Goal: Task Accomplishment & Management: Manage account settings

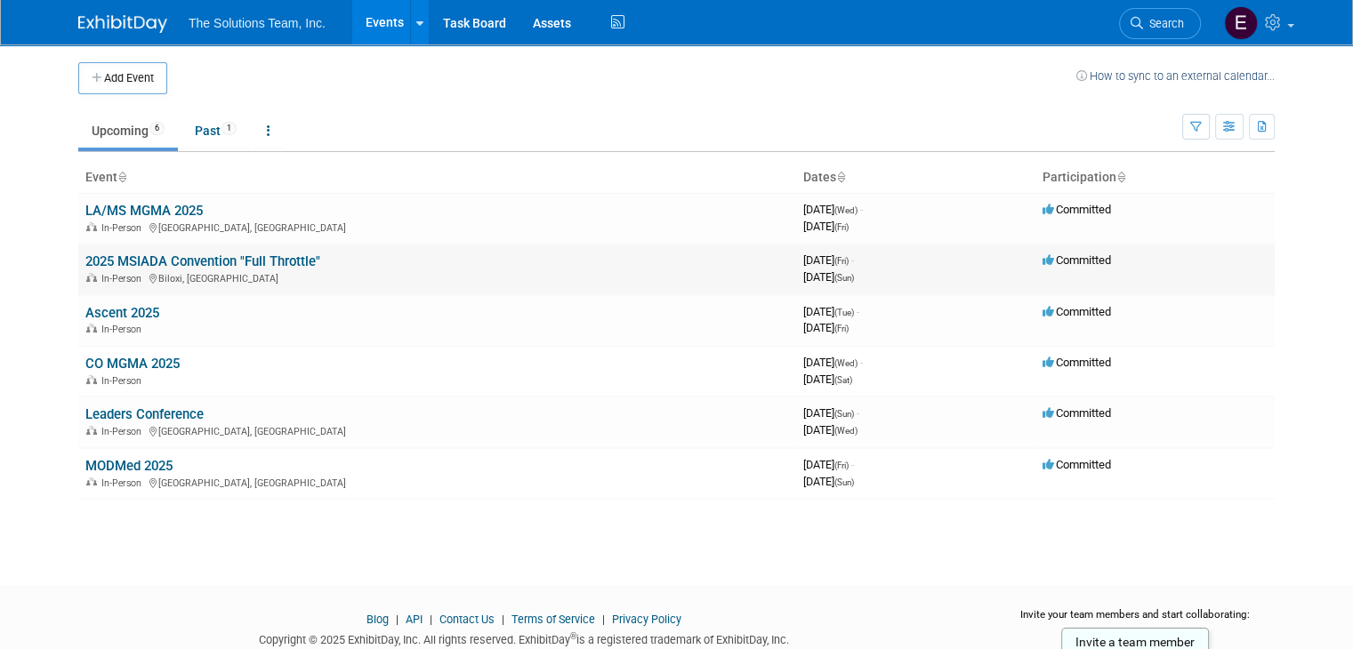
click at [200, 250] on td "2025 MSIADA Convention "Full Throttle" In-Person Biloxi, MS" at bounding box center [437, 269] width 718 height 51
click at [205, 261] on link "2025 MSIADA Convention "Full Throttle"" at bounding box center [202, 261] width 235 height 16
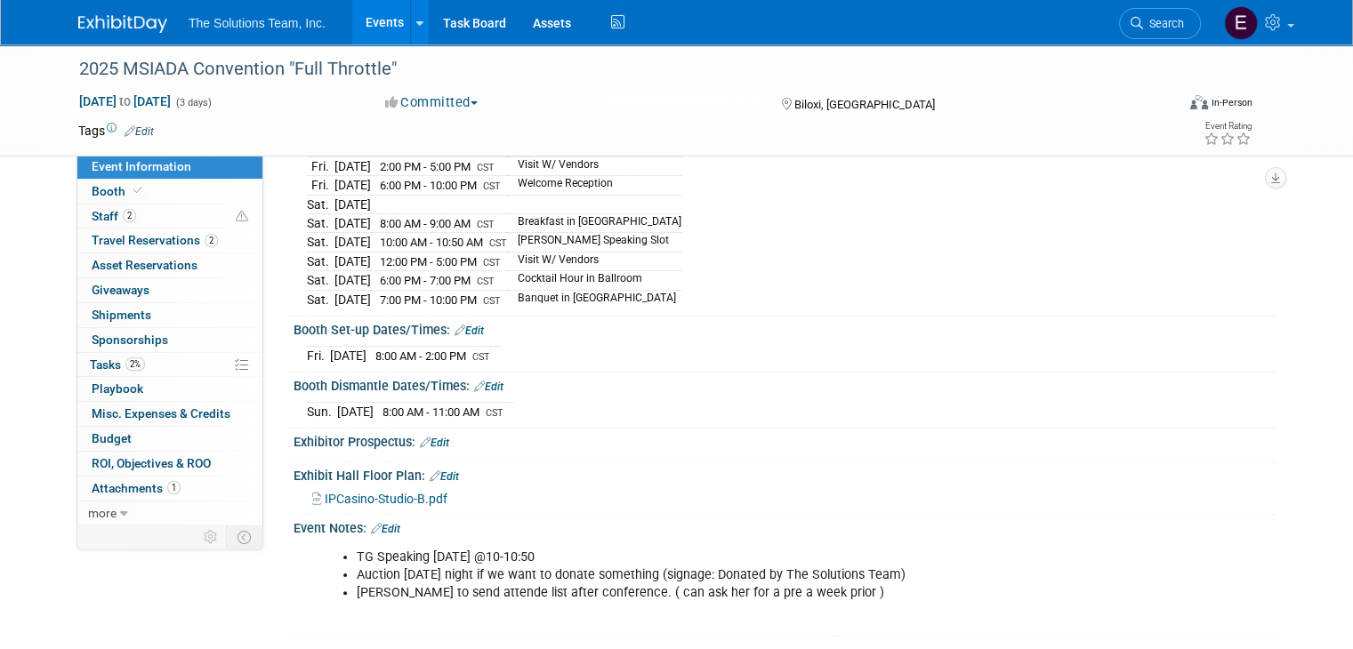
scroll to position [267, 0]
click at [179, 353] on link "2% Tasks 2%" at bounding box center [169, 365] width 185 height 24
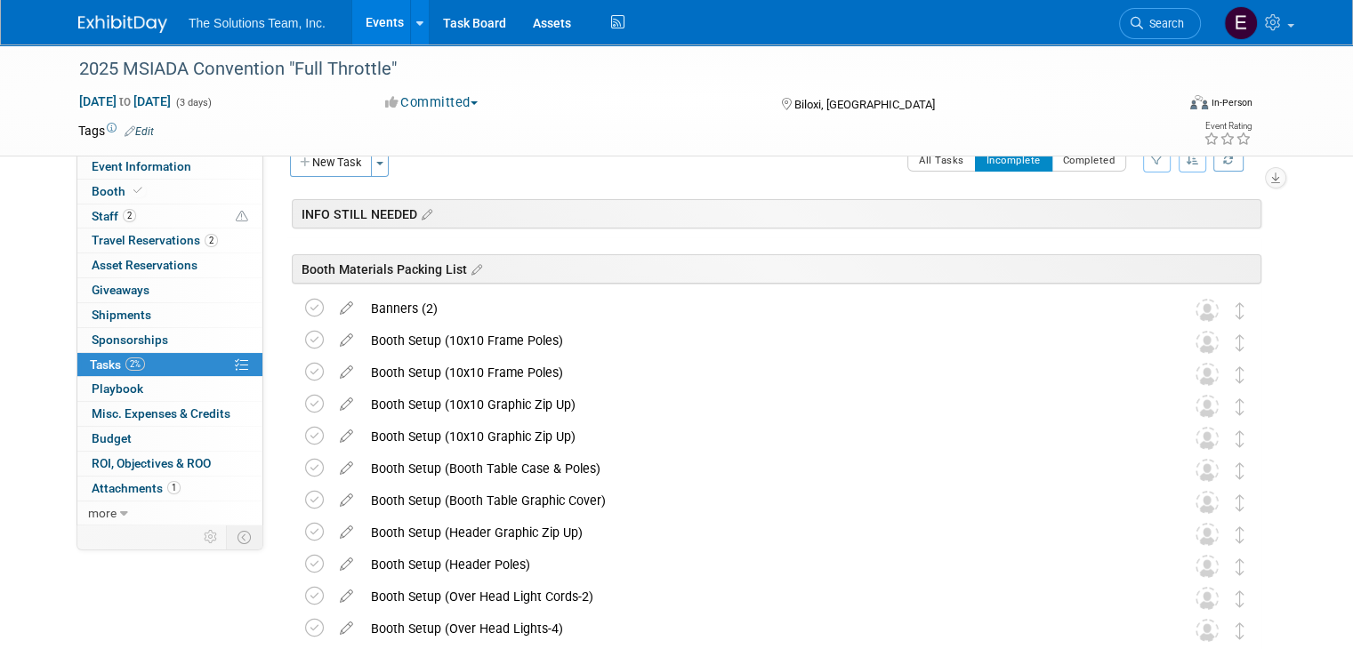
scroll to position [0, 0]
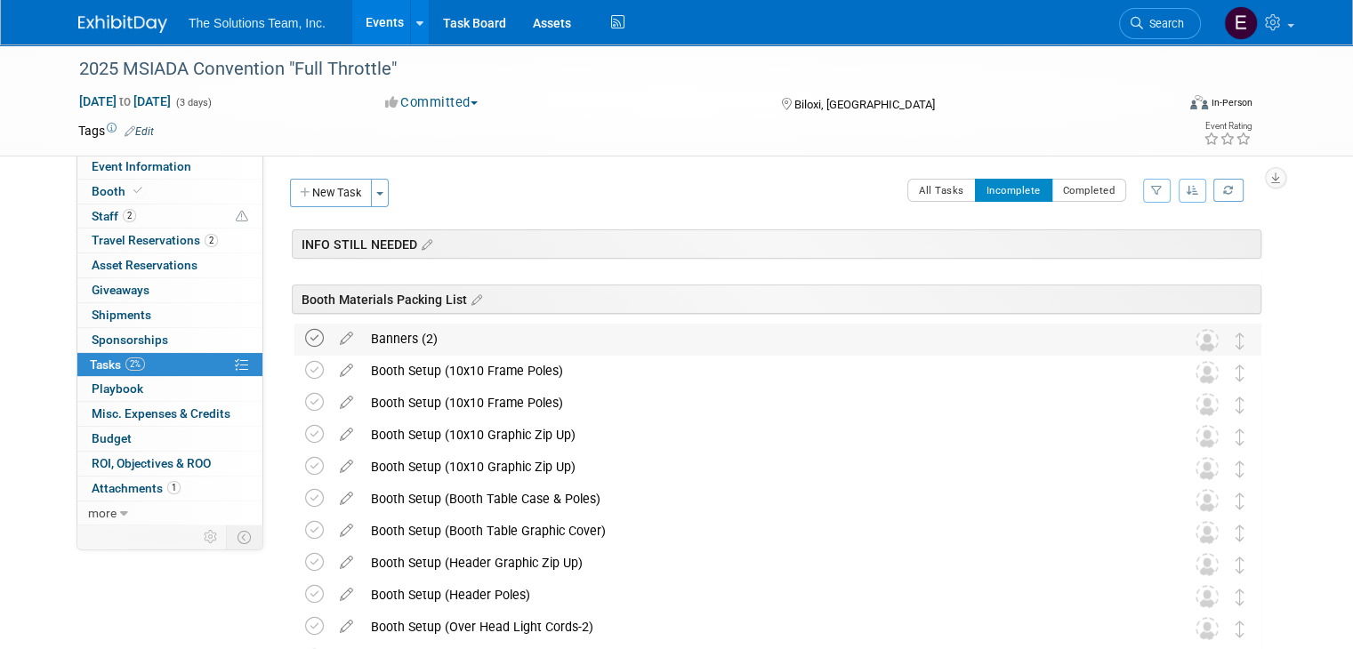
click at [305, 345] on icon at bounding box center [314, 338] width 19 height 19
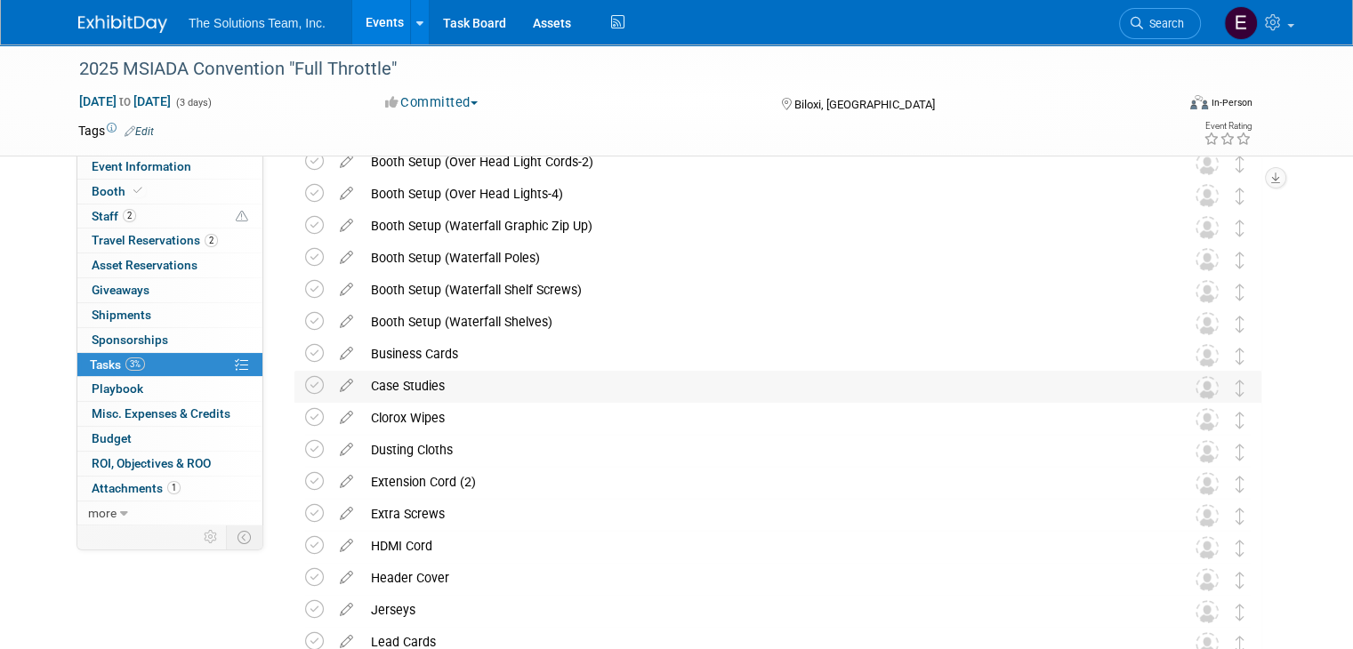
scroll to position [445, 0]
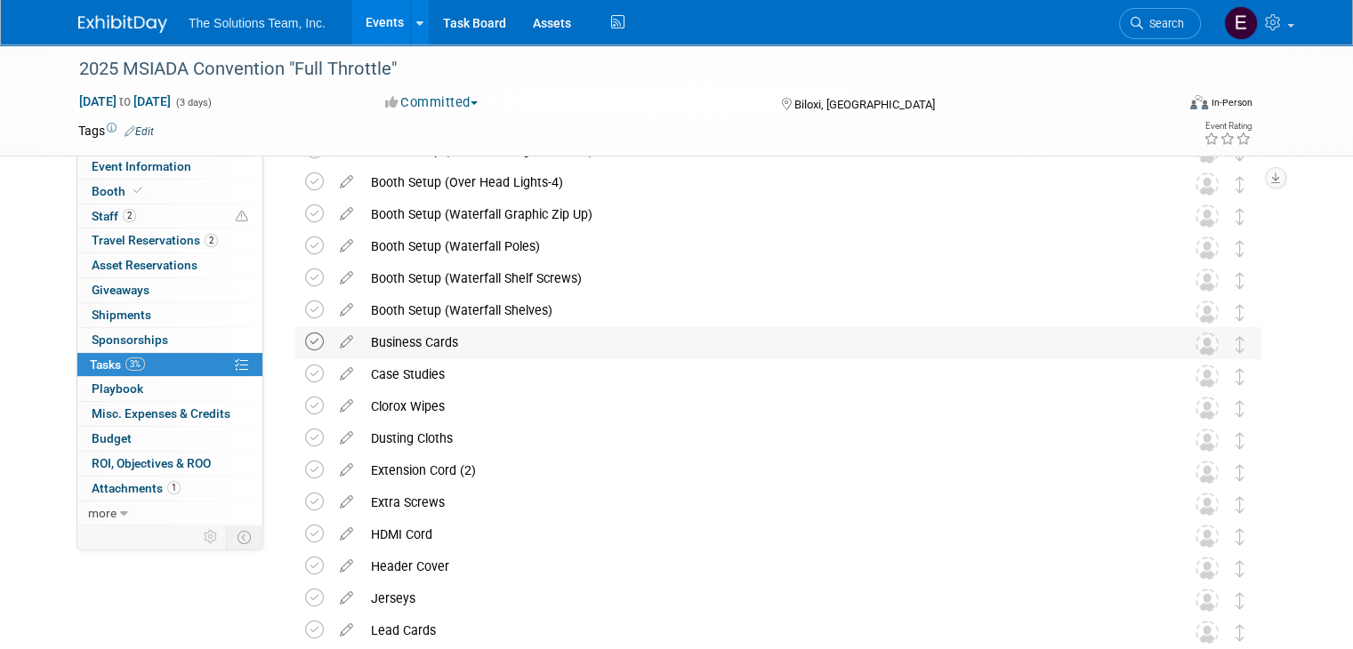
click at [305, 341] on icon at bounding box center [314, 342] width 19 height 19
click at [305, 336] on icon at bounding box center [314, 342] width 19 height 19
click at [305, 408] on icon at bounding box center [314, 406] width 19 height 19
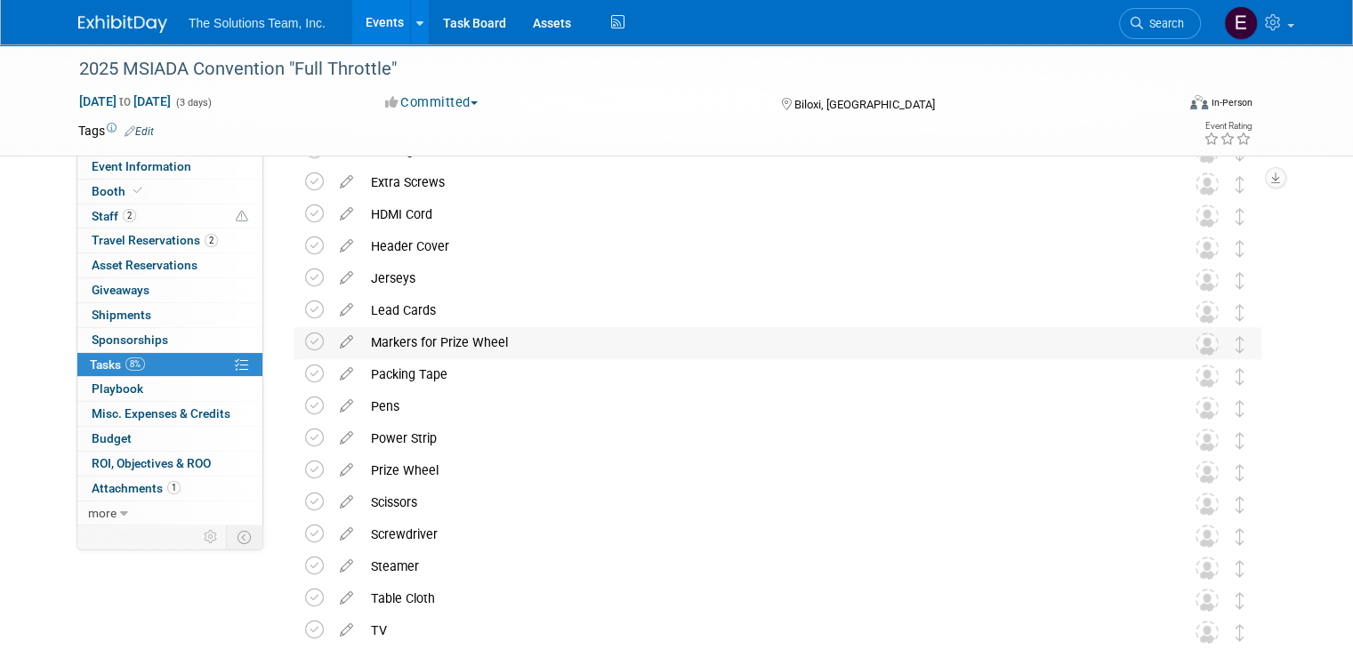
scroll to position [711, 0]
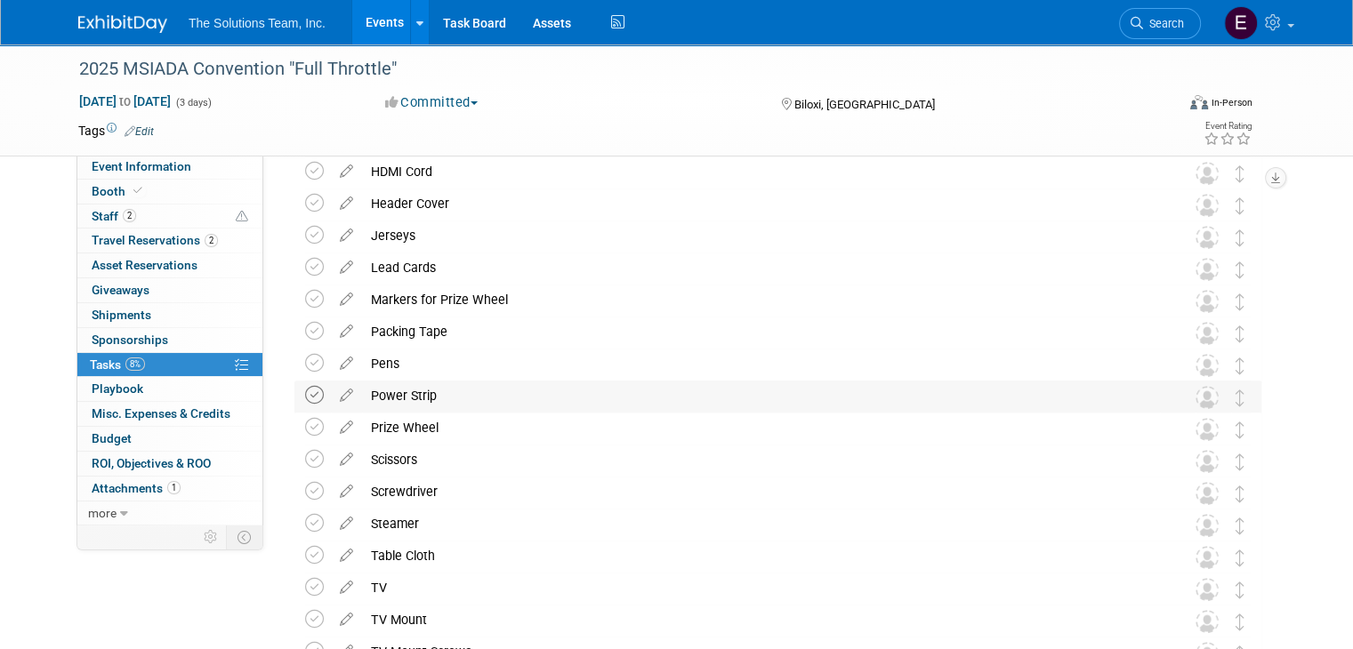
click at [305, 396] on icon at bounding box center [314, 395] width 19 height 19
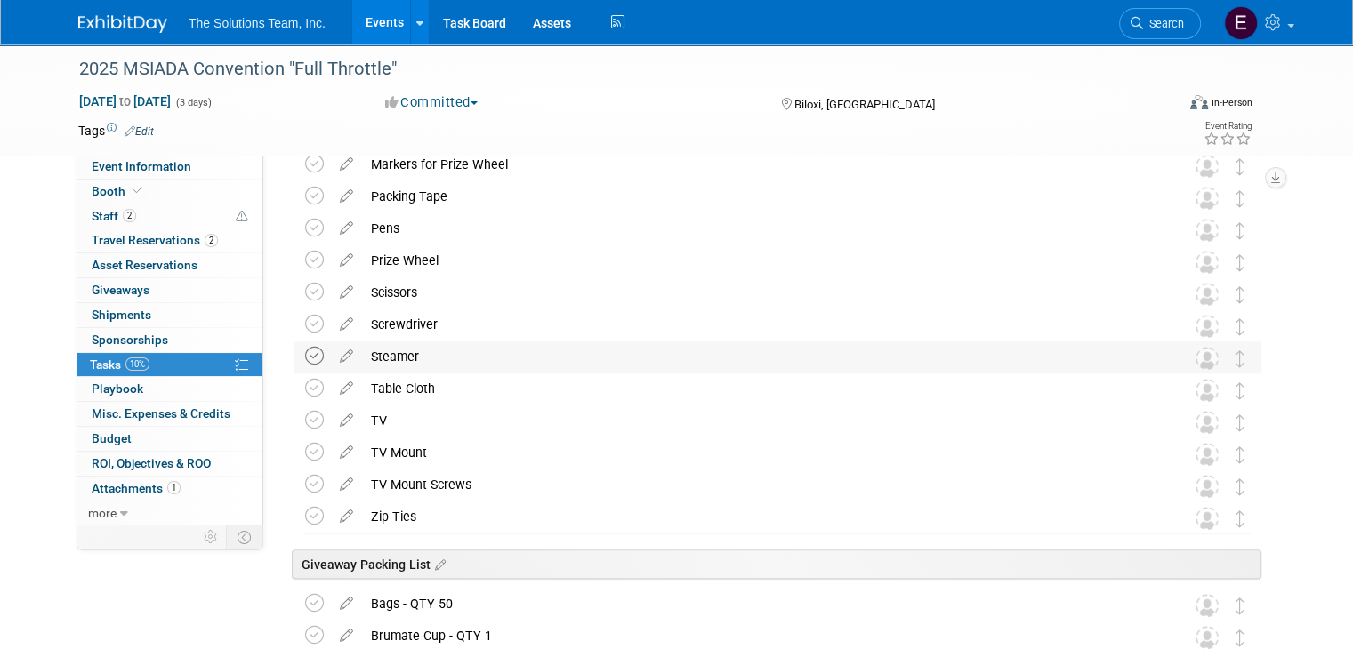
scroll to position [889, 0]
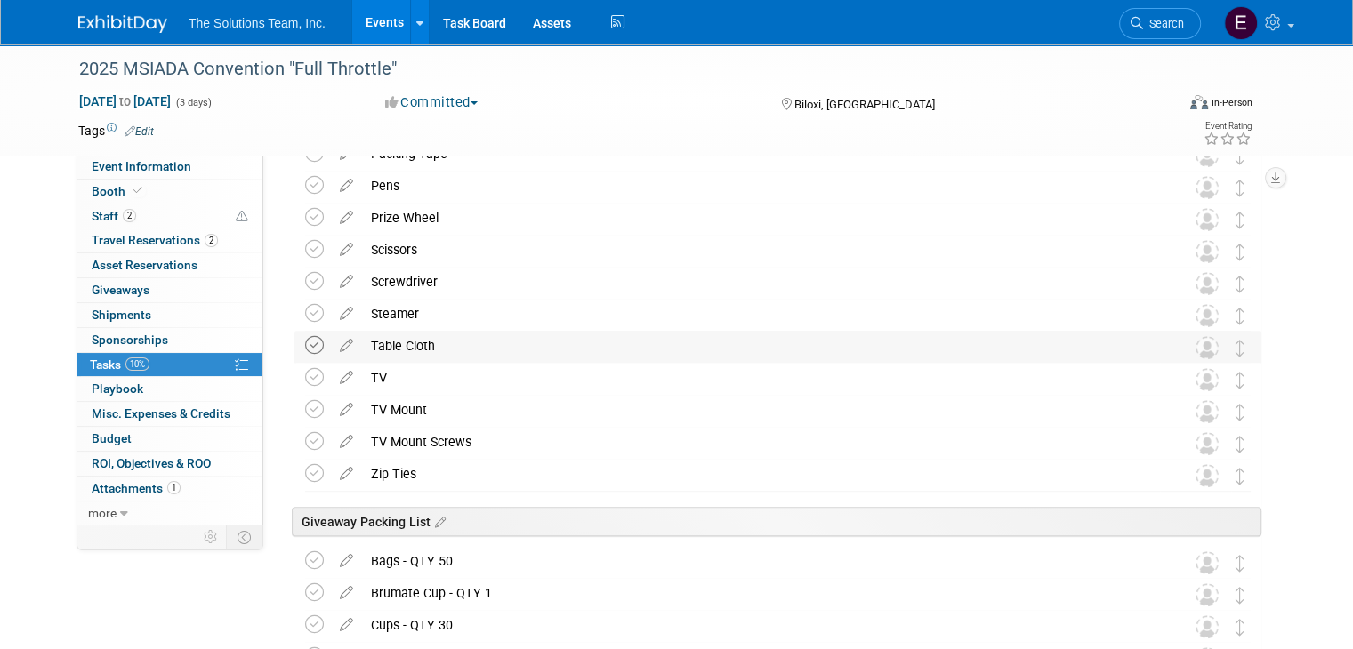
click at [305, 349] on icon at bounding box center [314, 345] width 19 height 19
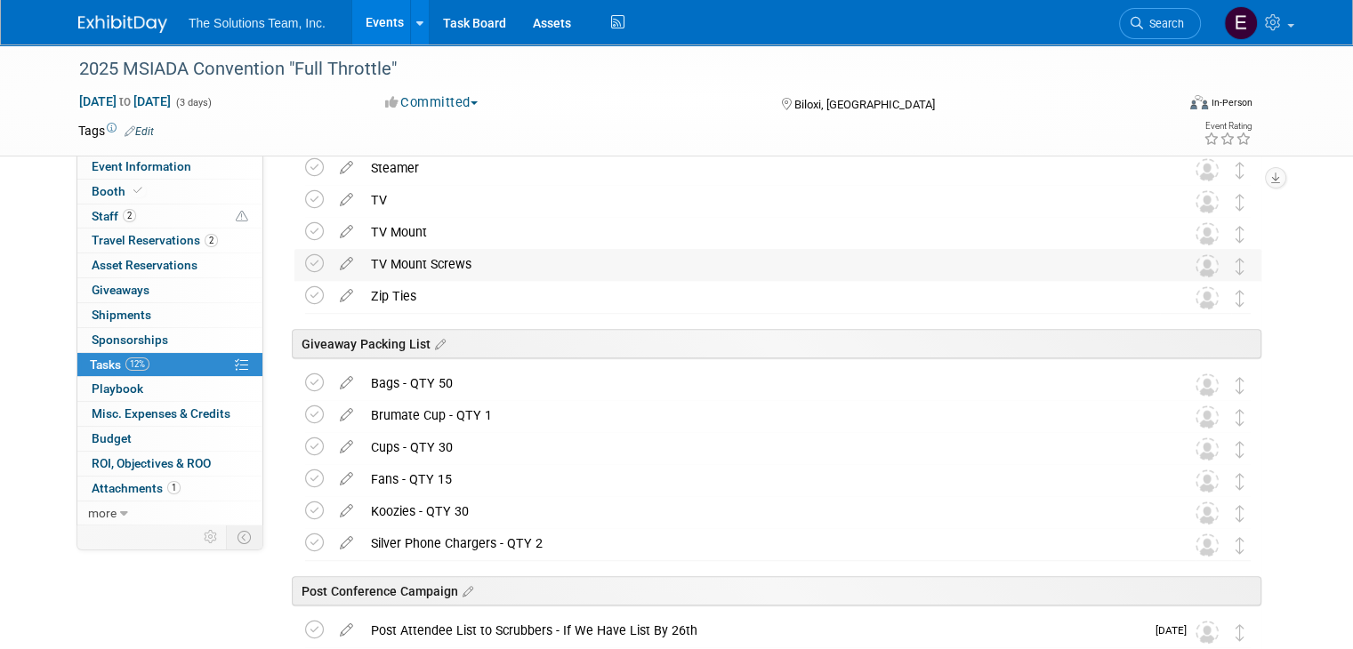
scroll to position [1067, 0]
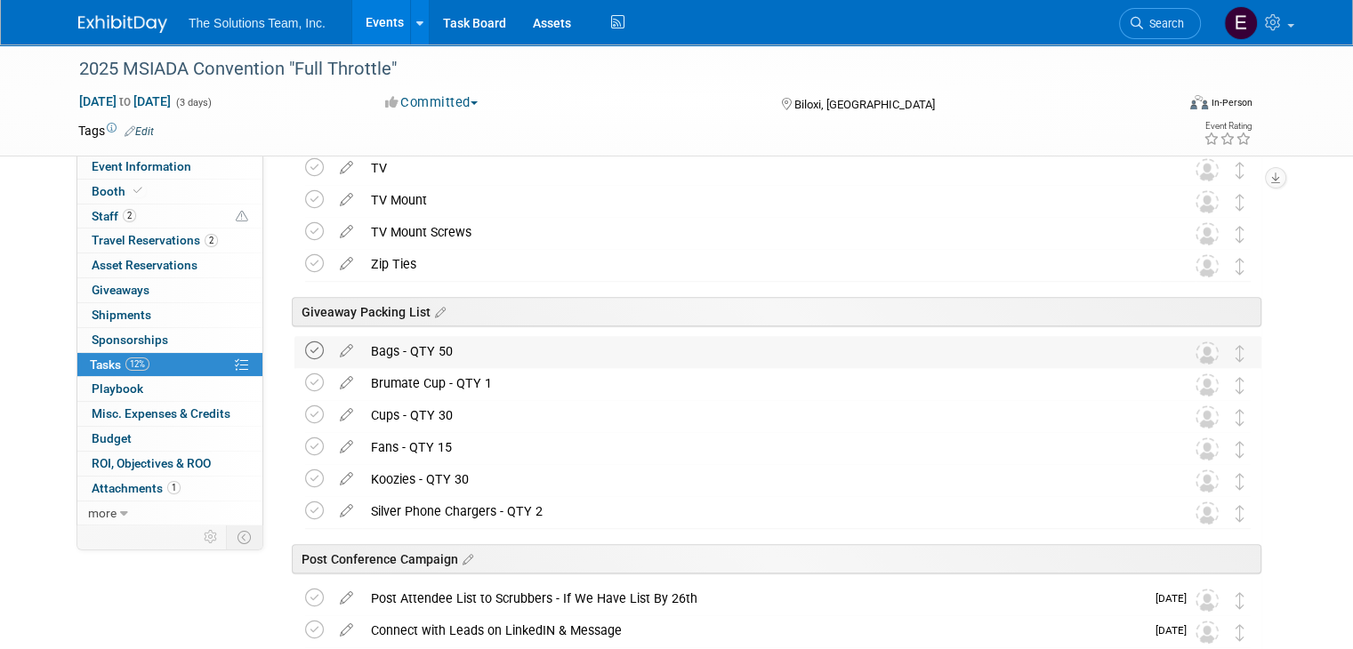
click at [305, 351] on icon at bounding box center [314, 350] width 19 height 19
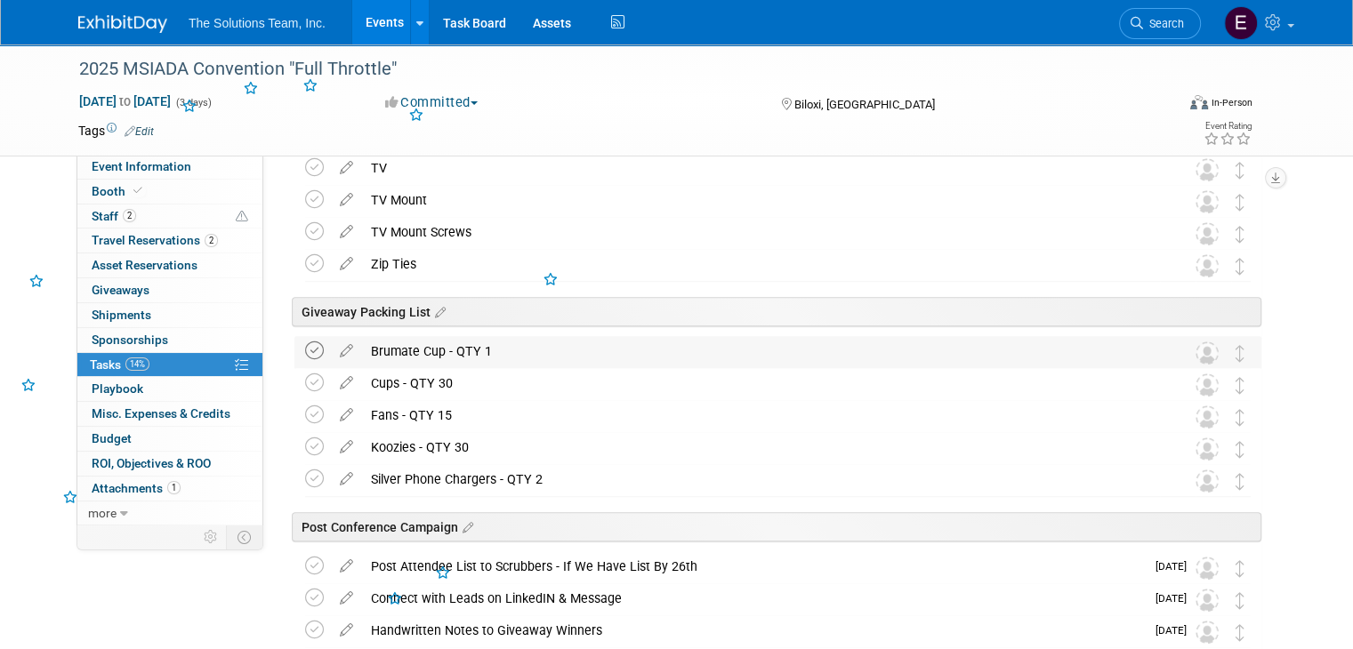
click at [305, 353] on icon at bounding box center [314, 350] width 19 height 19
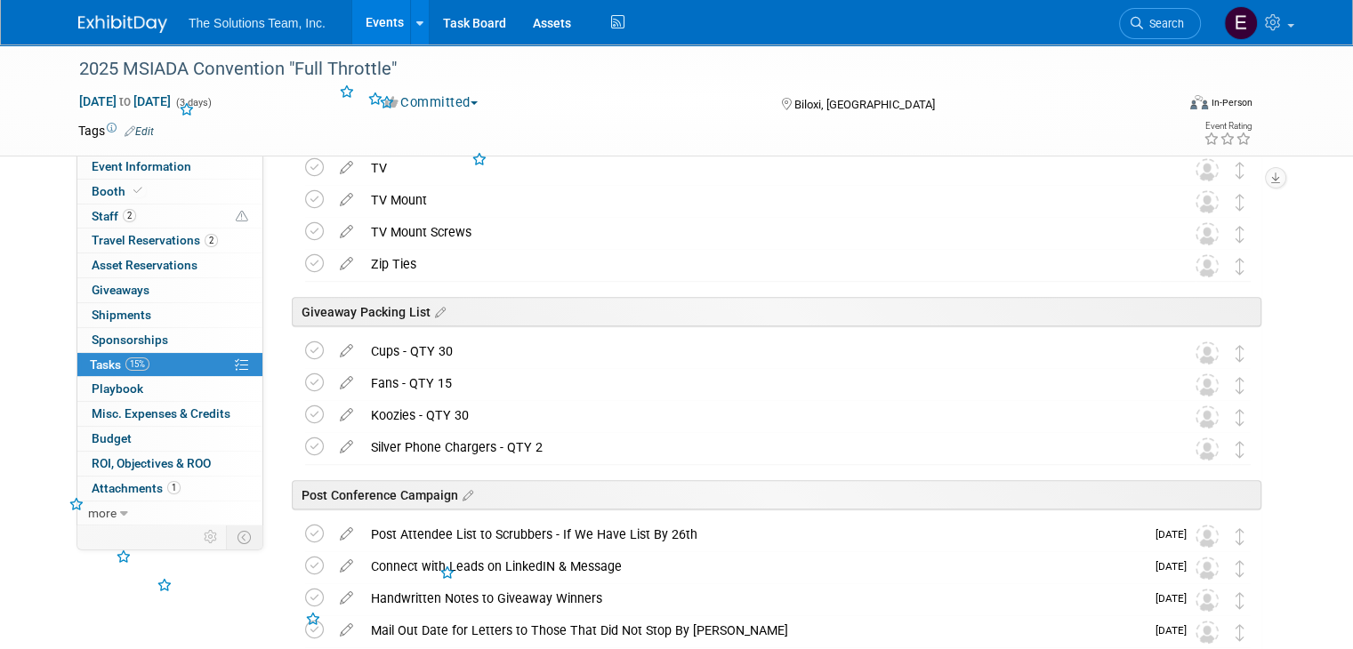
click at [305, 353] on icon at bounding box center [314, 350] width 19 height 19
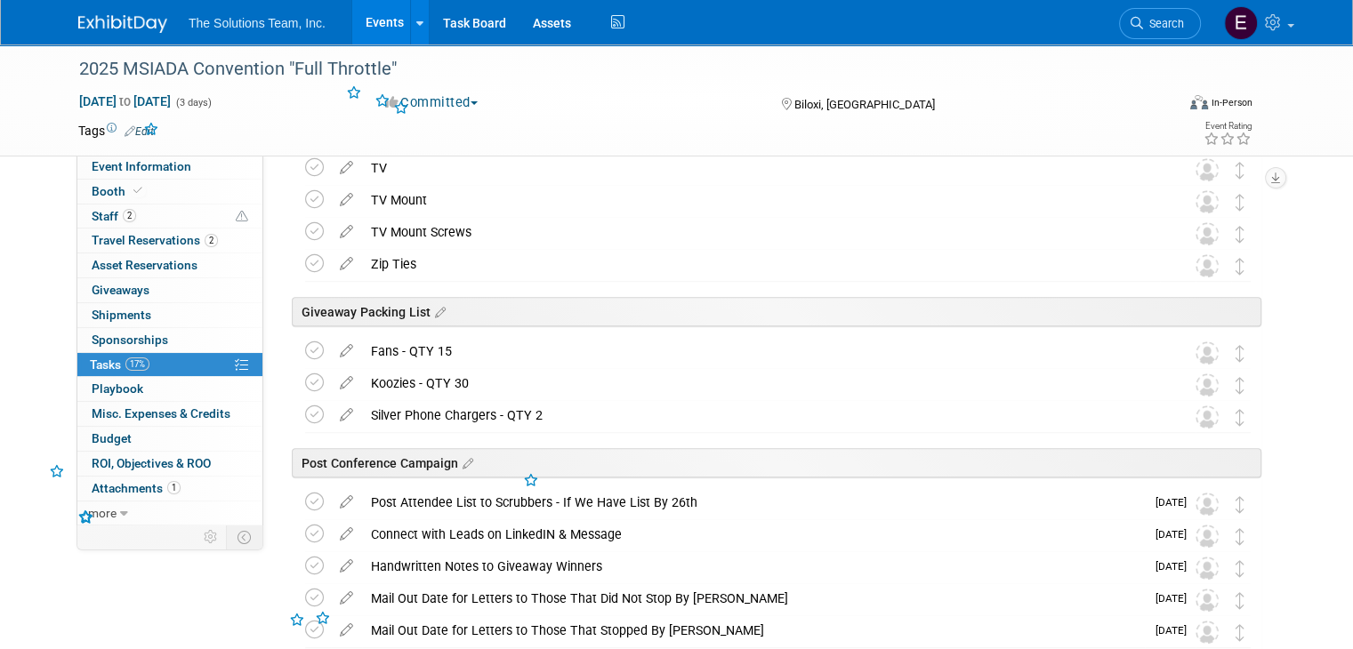
click at [305, 353] on icon at bounding box center [314, 350] width 19 height 19
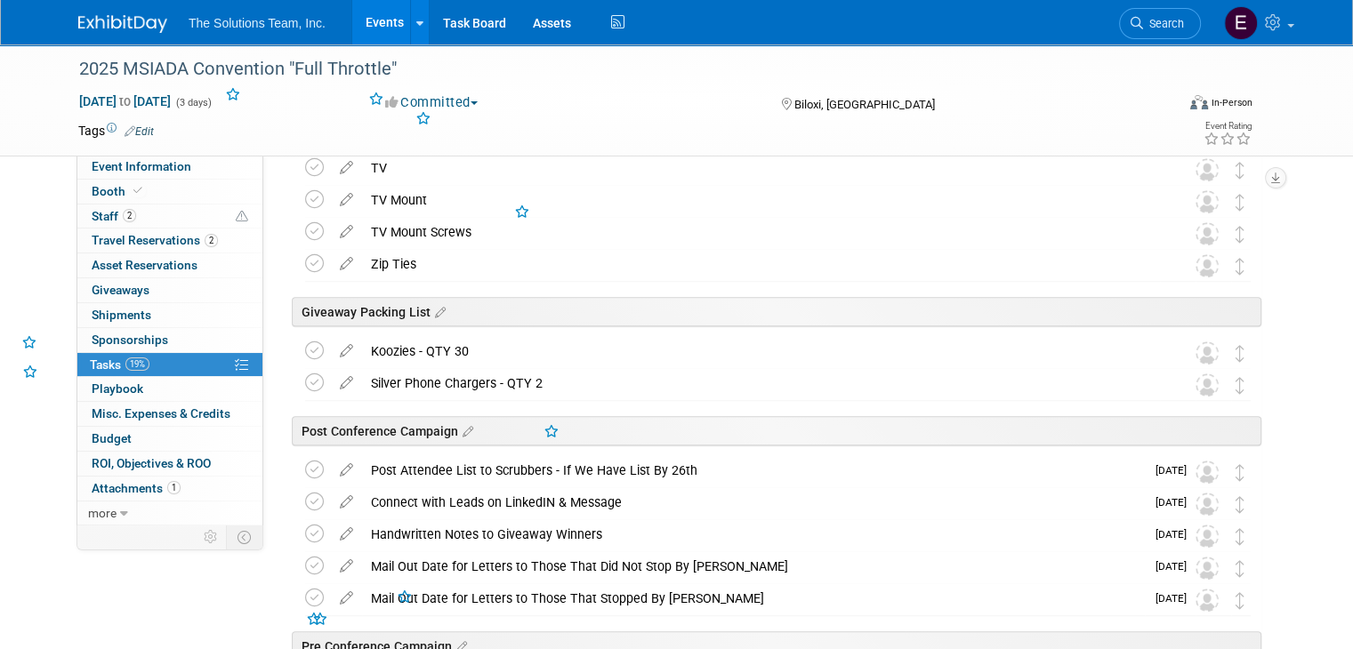
click at [305, 353] on icon at bounding box center [314, 350] width 19 height 19
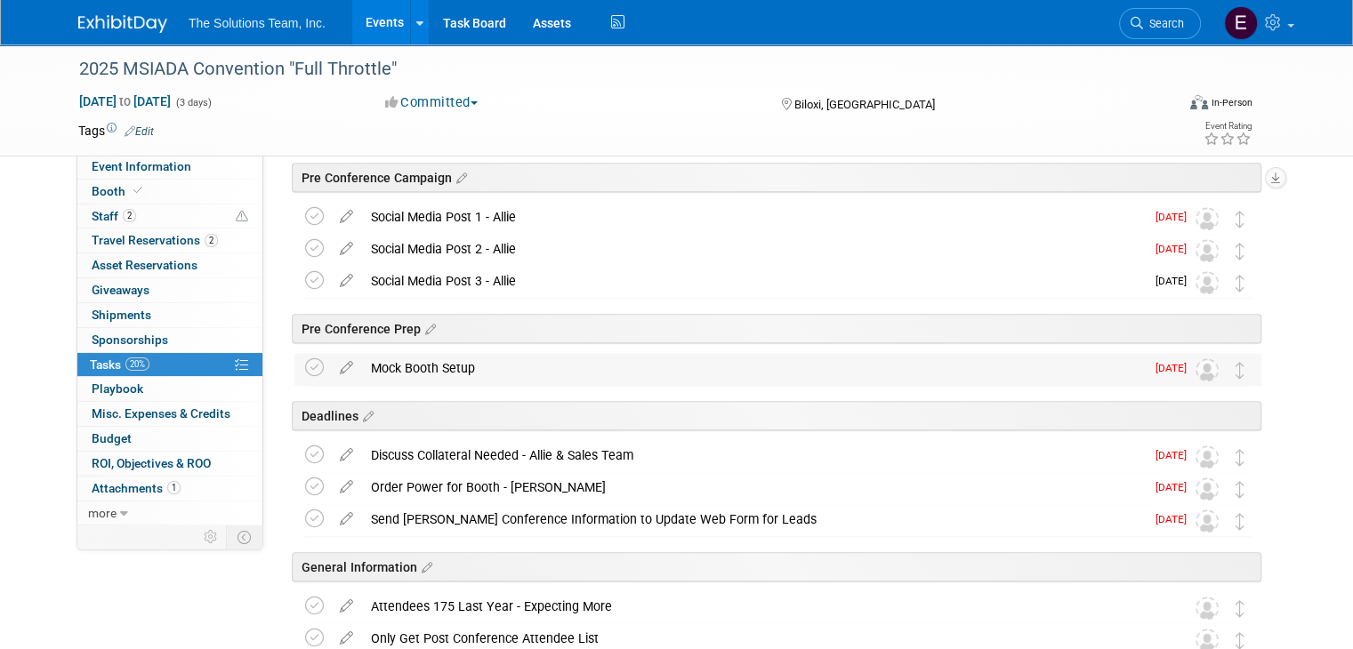
scroll to position [1512, 0]
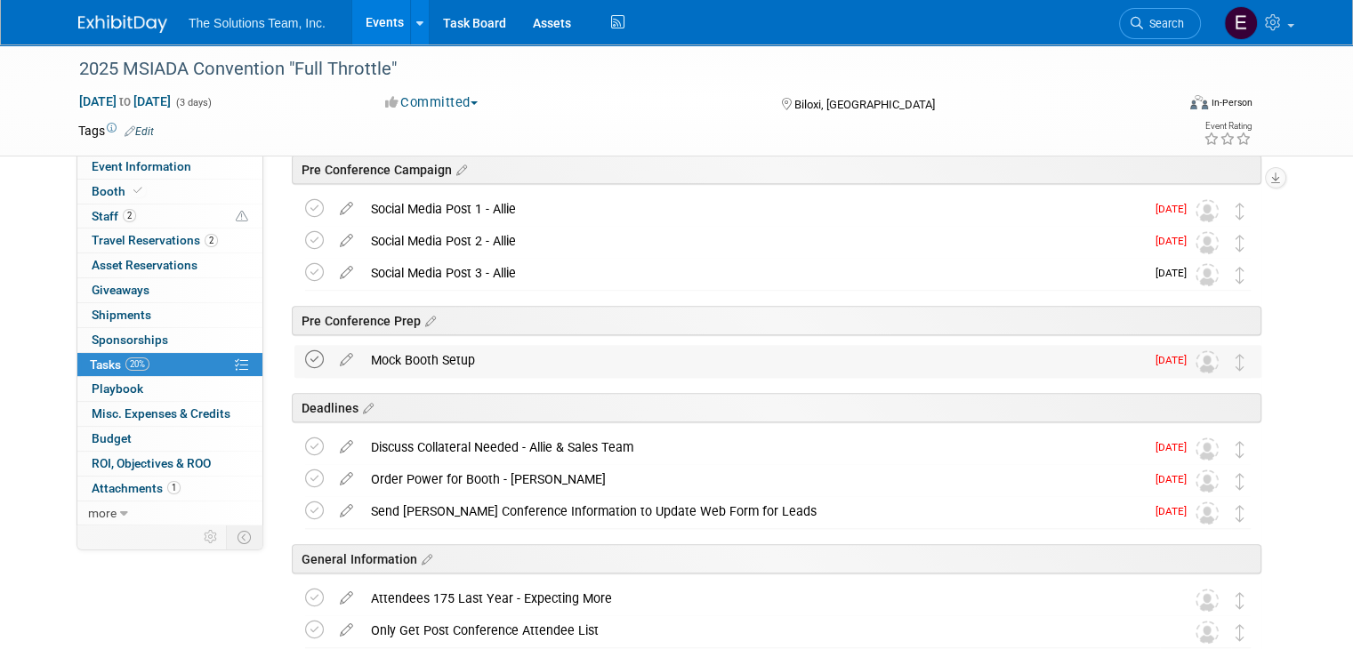
click at [305, 364] on icon at bounding box center [314, 359] width 19 height 19
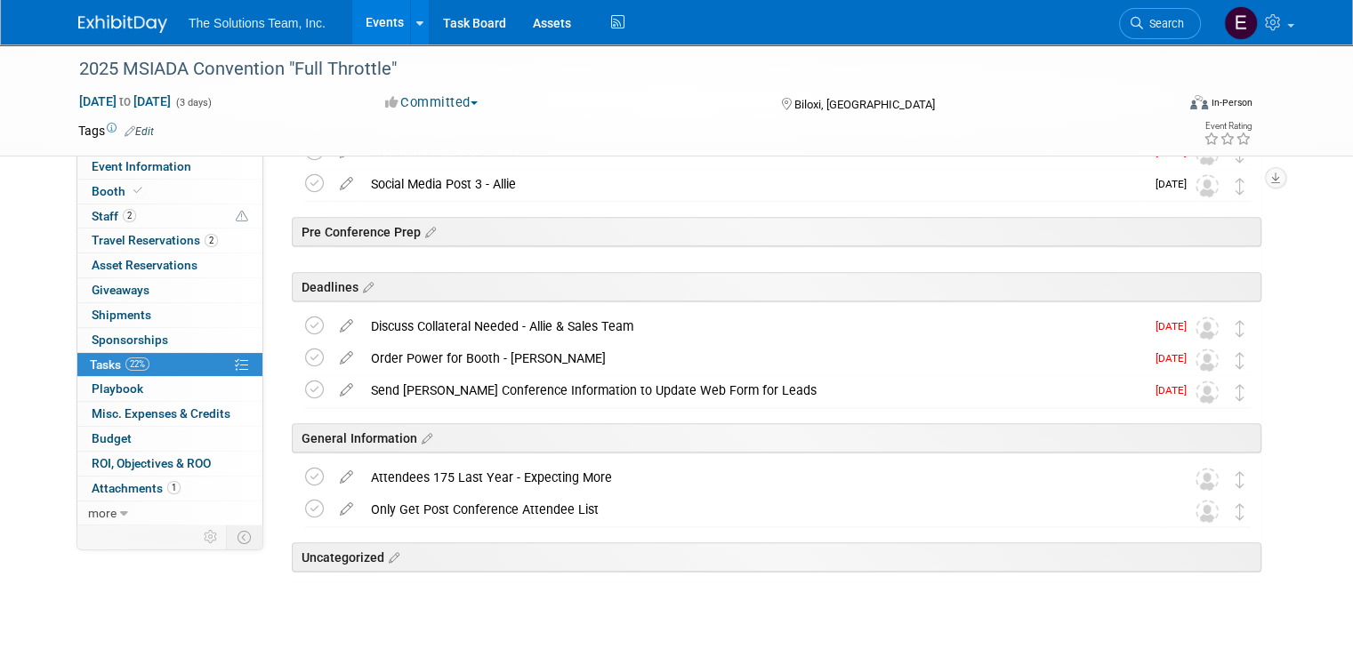
scroll to position [1641, 0]
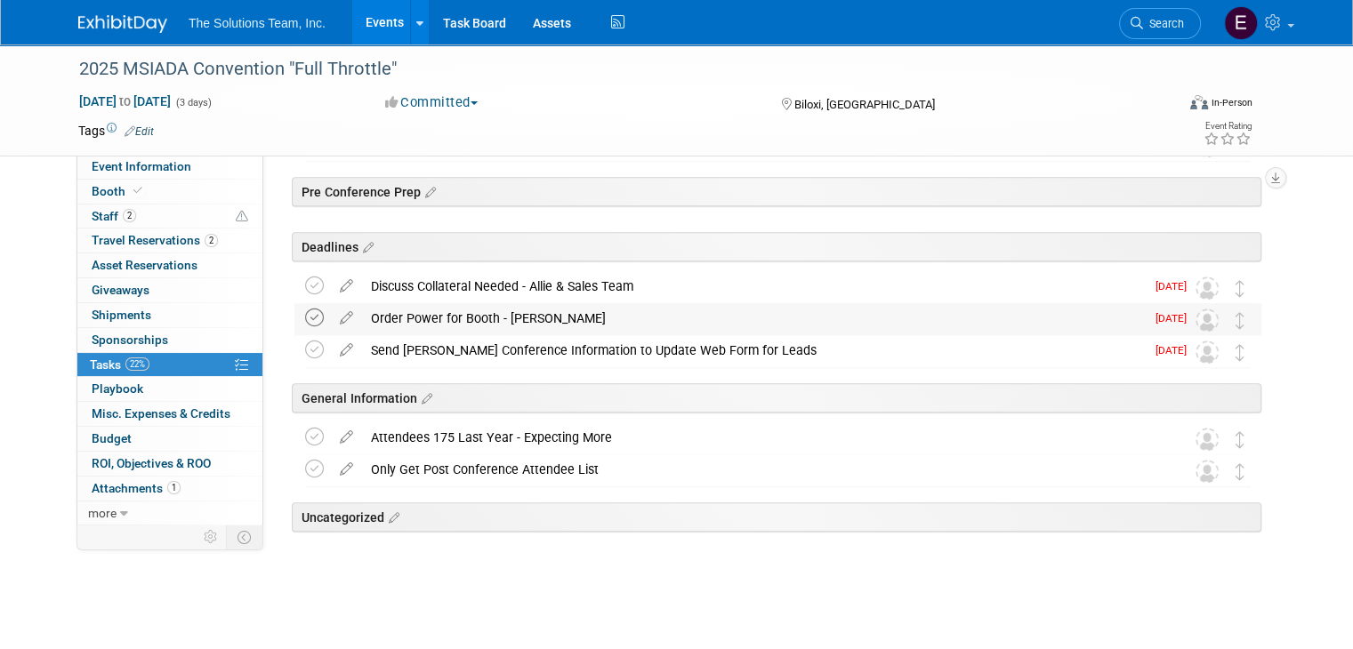
click at [305, 314] on icon at bounding box center [314, 318] width 19 height 19
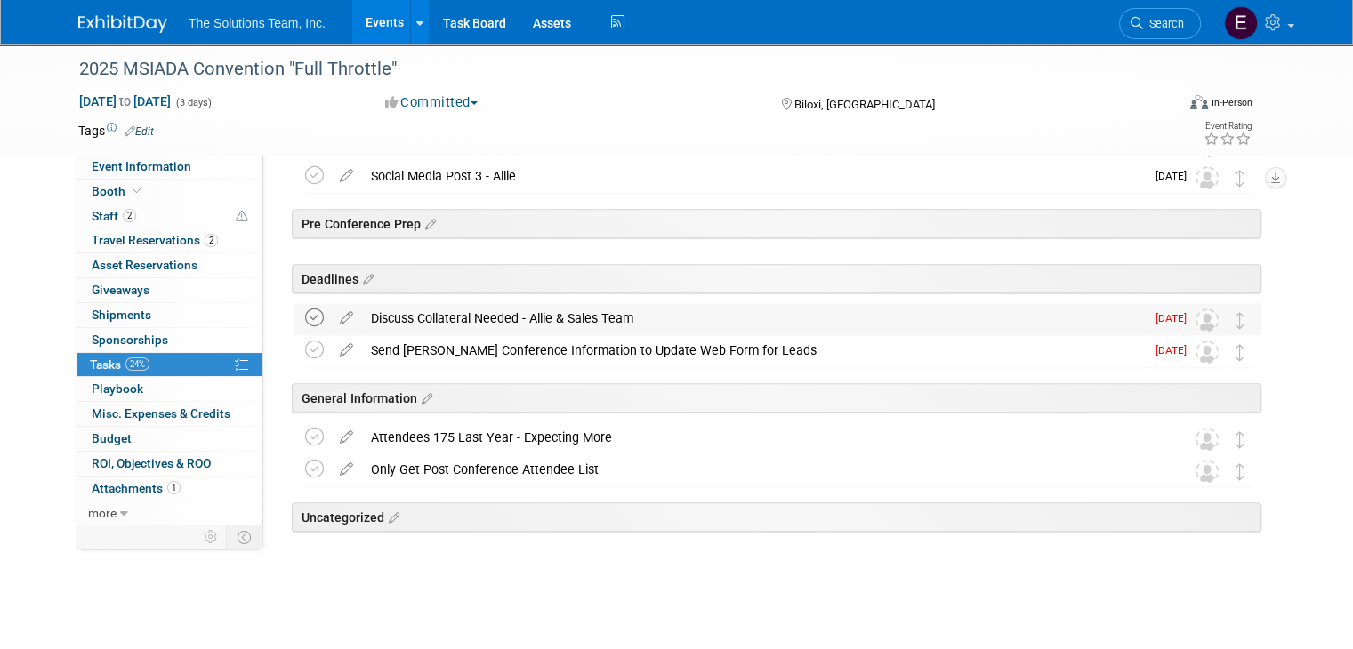
click at [305, 314] on icon at bounding box center [314, 318] width 19 height 19
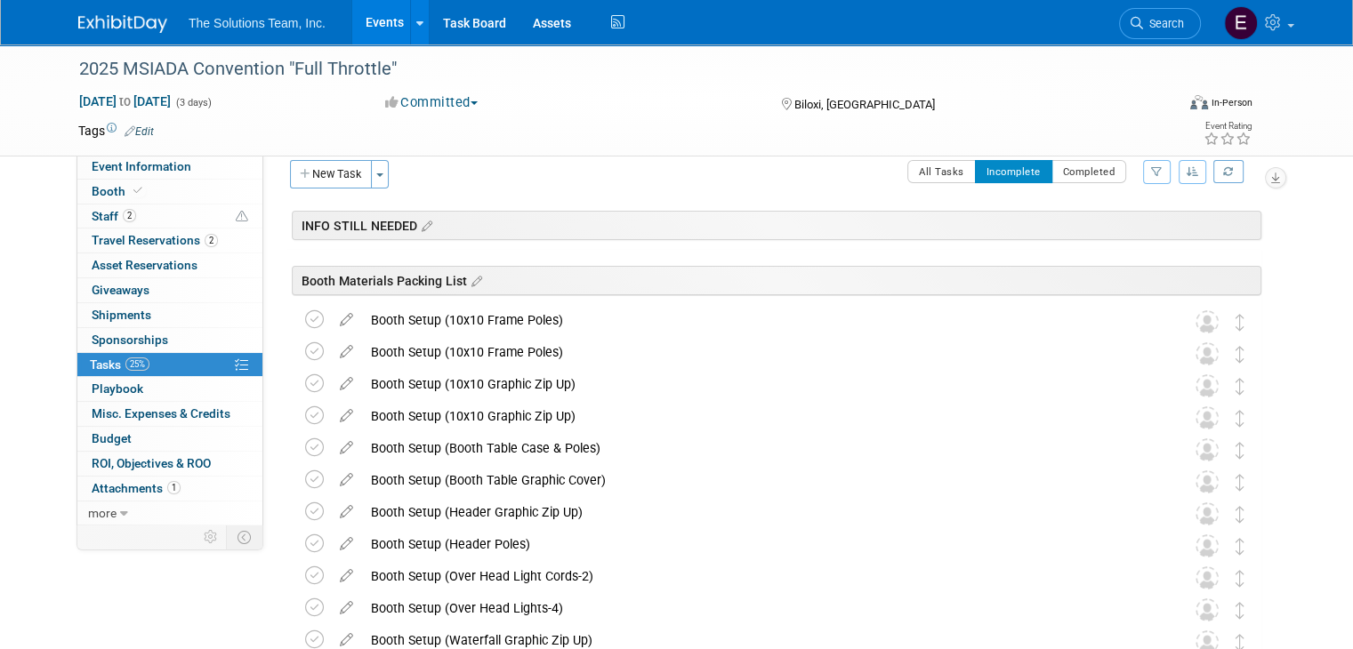
scroll to position [0, 0]
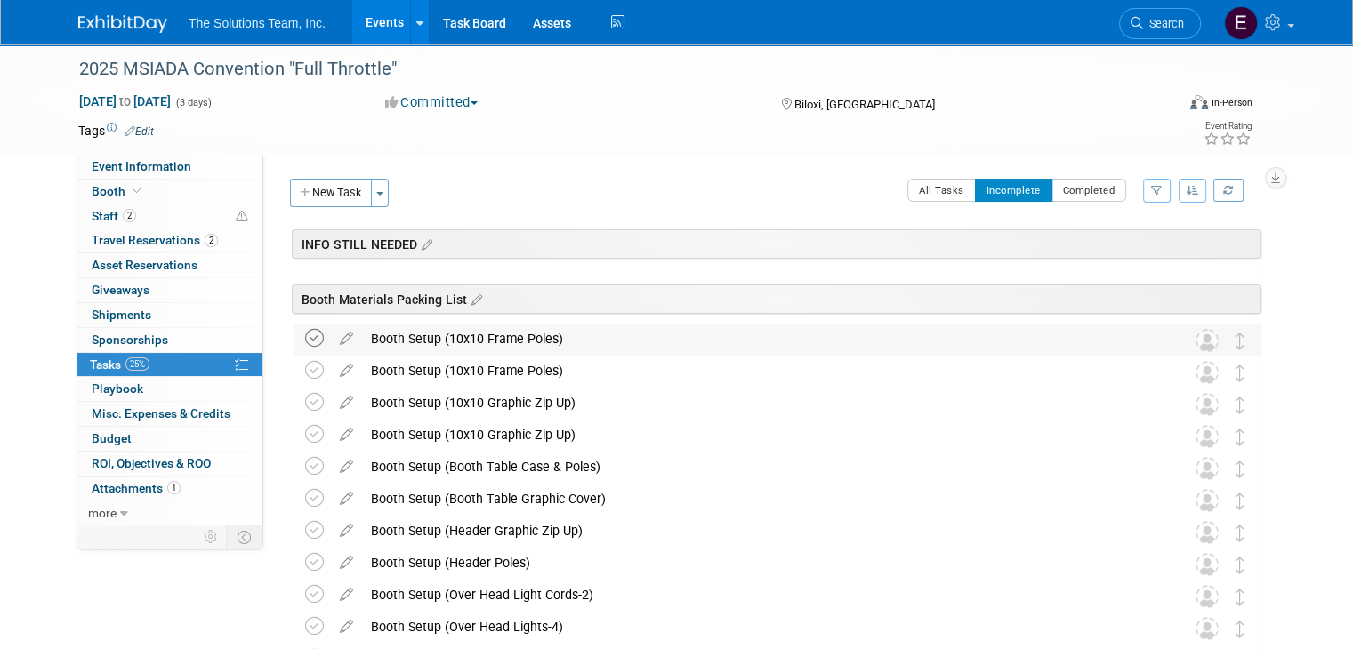
click at [305, 337] on icon at bounding box center [314, 338] width 19 height 19
click at [305, 337] on td at bounding box center [318, 340] width 26 height 32
click at [305, 337] on icon at bounding box center [314, 338] width 19 height 19
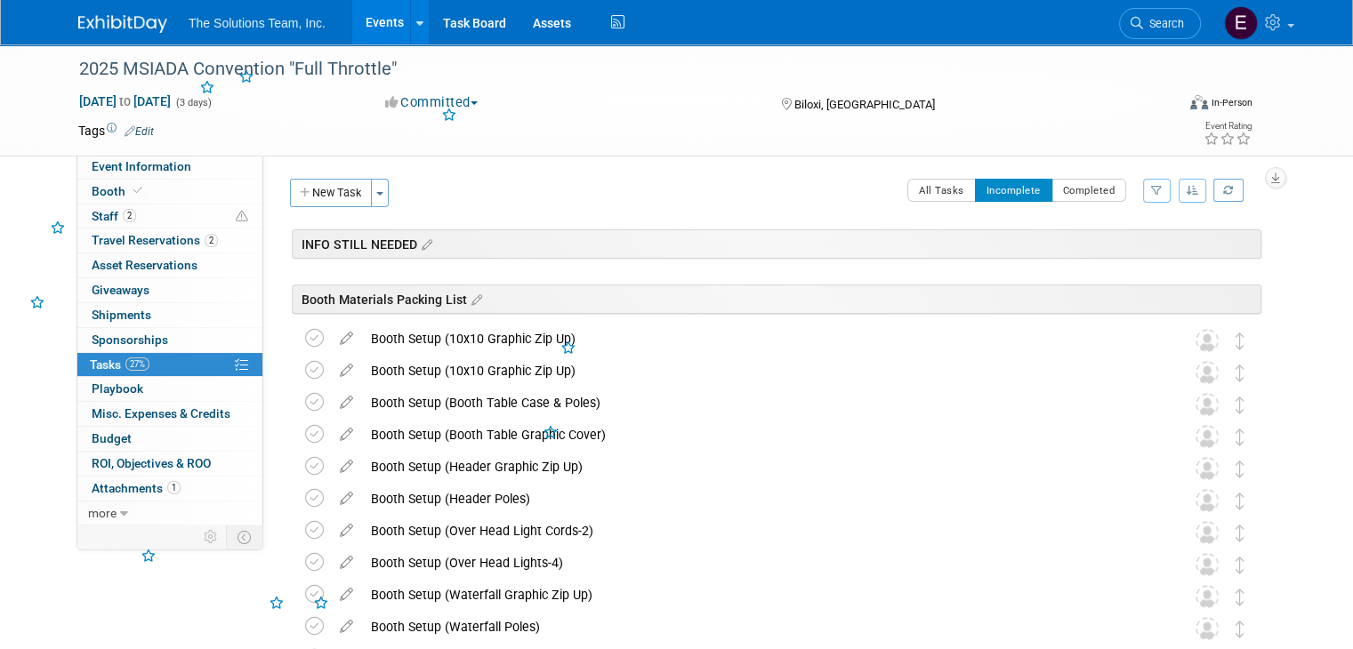
click at [305, 337] on icon at bounding box center [314, 338] width 19 height 19
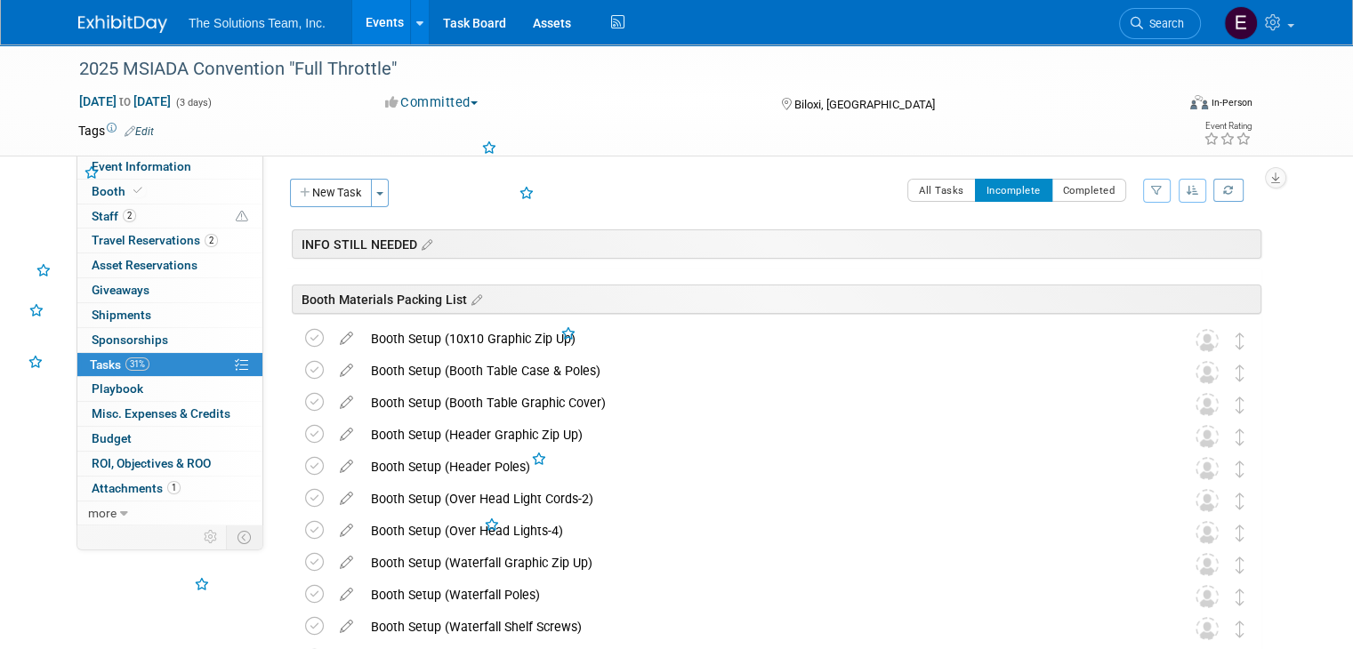
click at [305, 337] on icon at bounding box center [314, 338] width 19 height 19
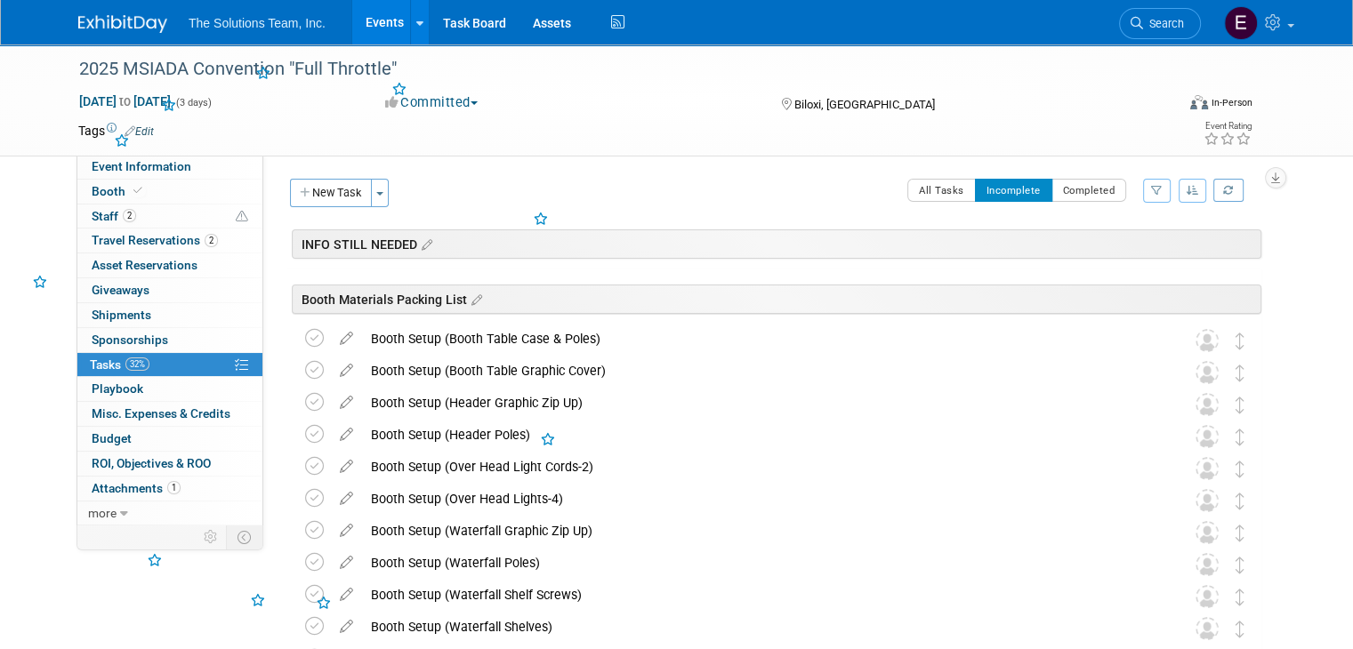
click at [305, 337] on icon at bounding box center [314, 338] width 19 height 19
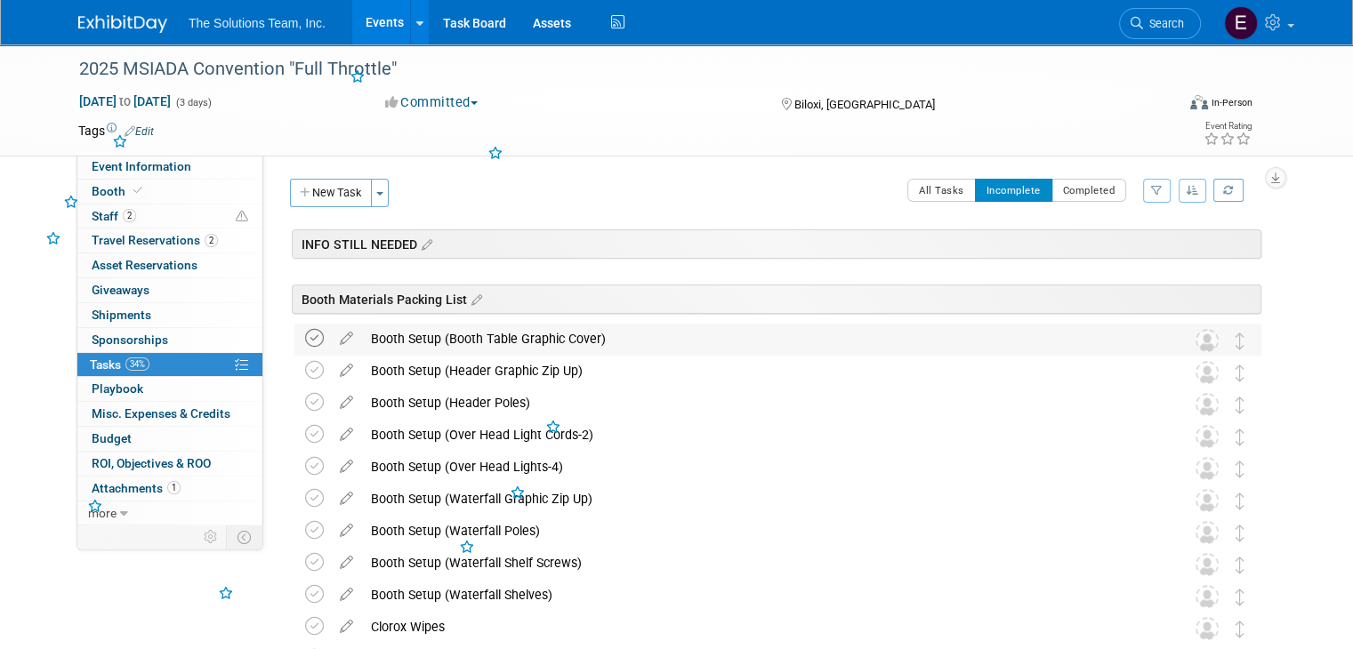
click at [305, 336] on icon at bounding box center [314, 338] width 19 height 19
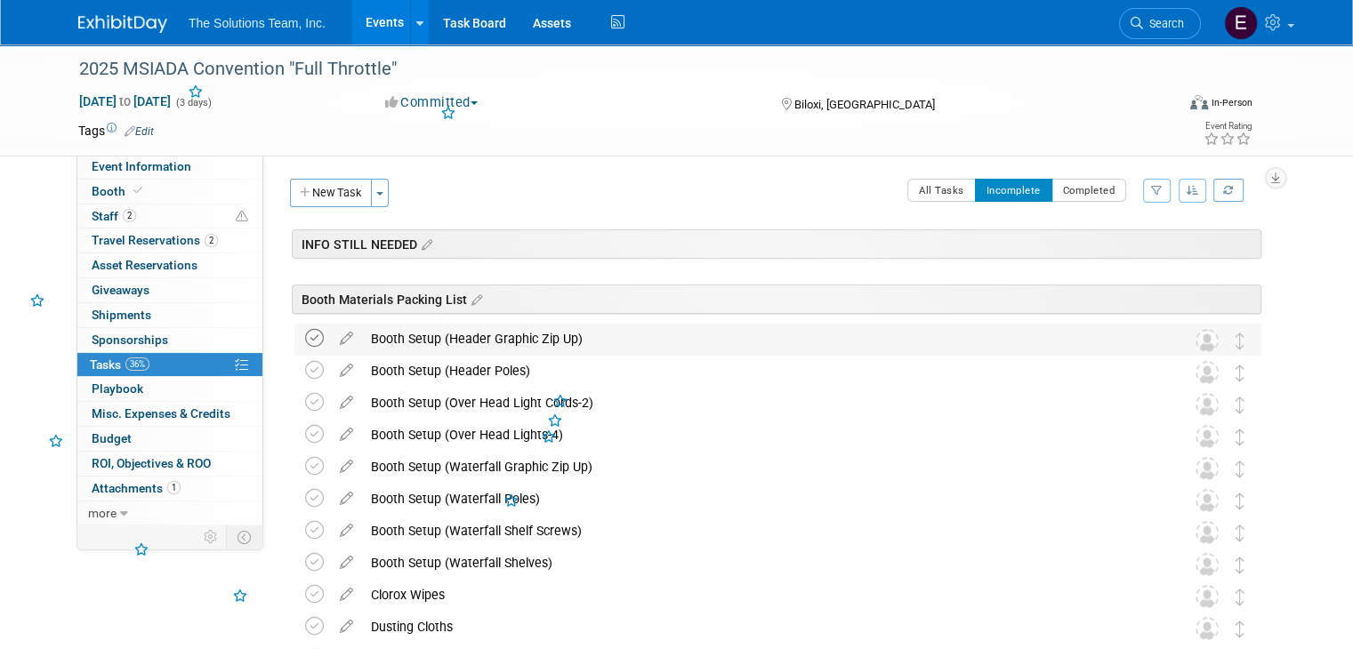
click at [305, 335] on icon at bounding box center [314, 338] width 19 height 19
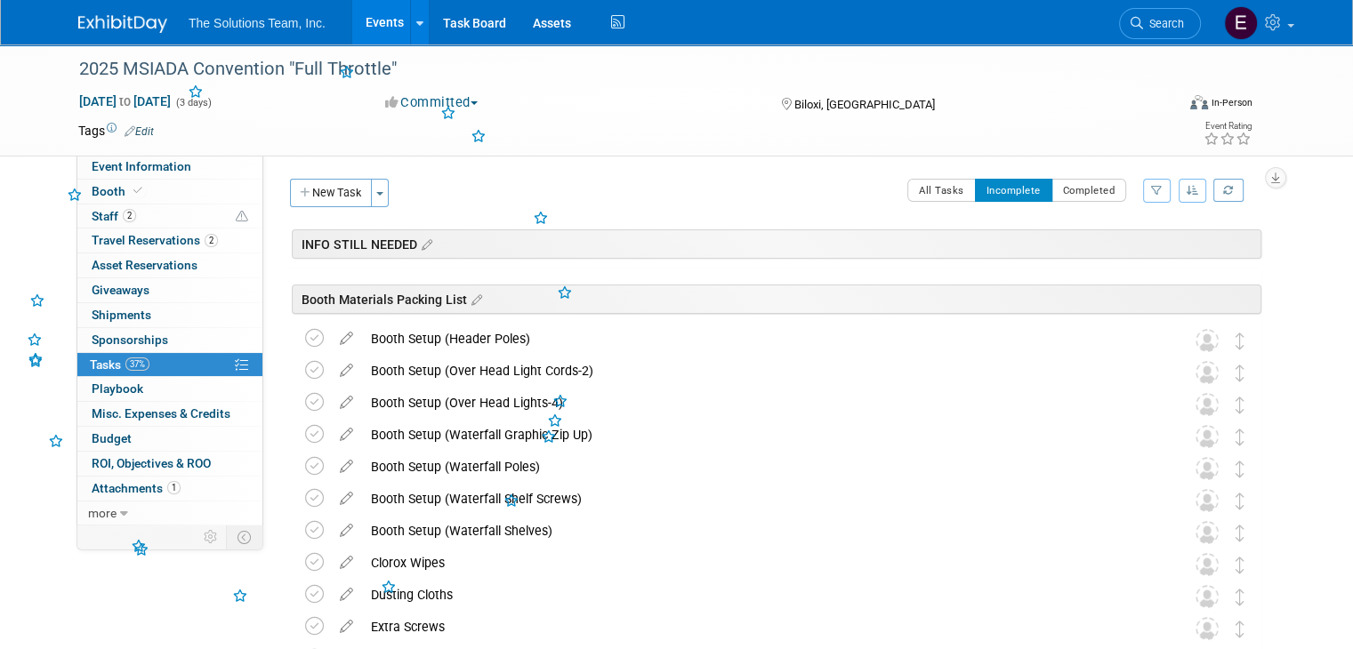
click at [305, 335] on icon at bounding box center [314, 338] width 19 height 19
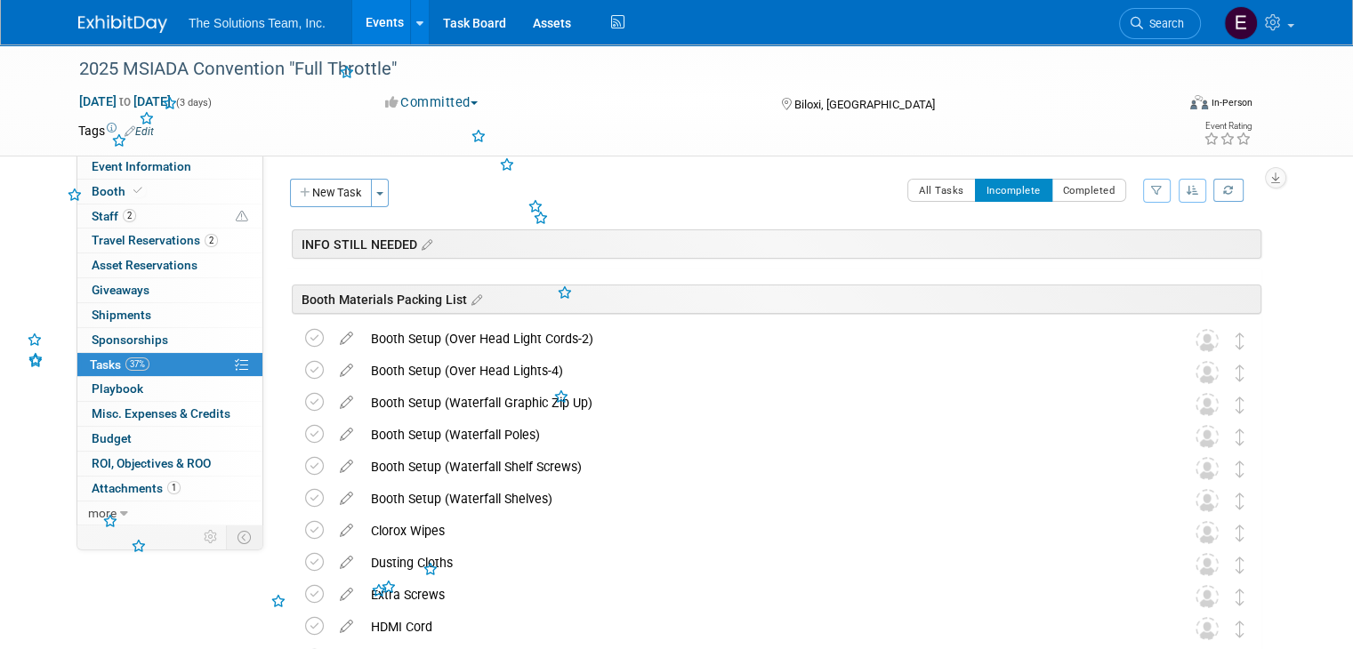
click at [305, 335] on icon at bounding box center [314, 338] width 19 height 19
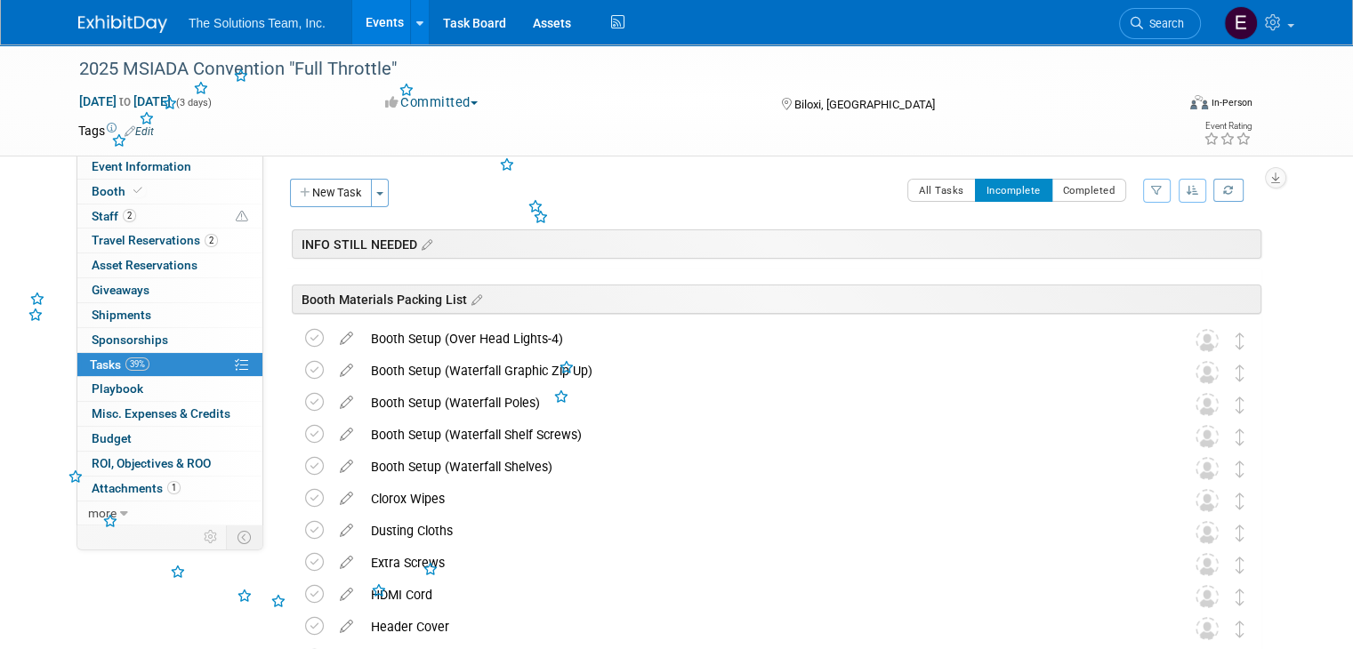
click at [305, 335] on td at bounding box center [318, 340] width 26 height 32
click at [305, 335] on icon at bounding box center [314, 338] width 19 height 19
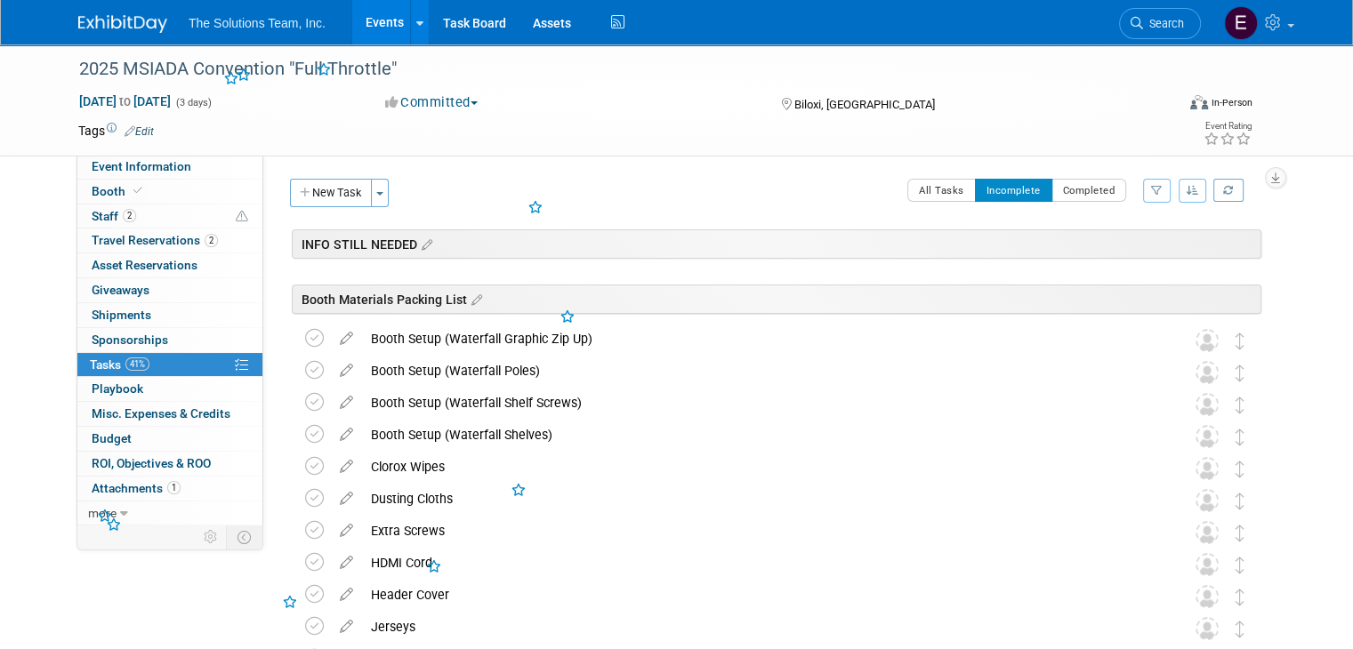
click at [305, 335] on icon at bounding box center [314, 338] width 19 height 19
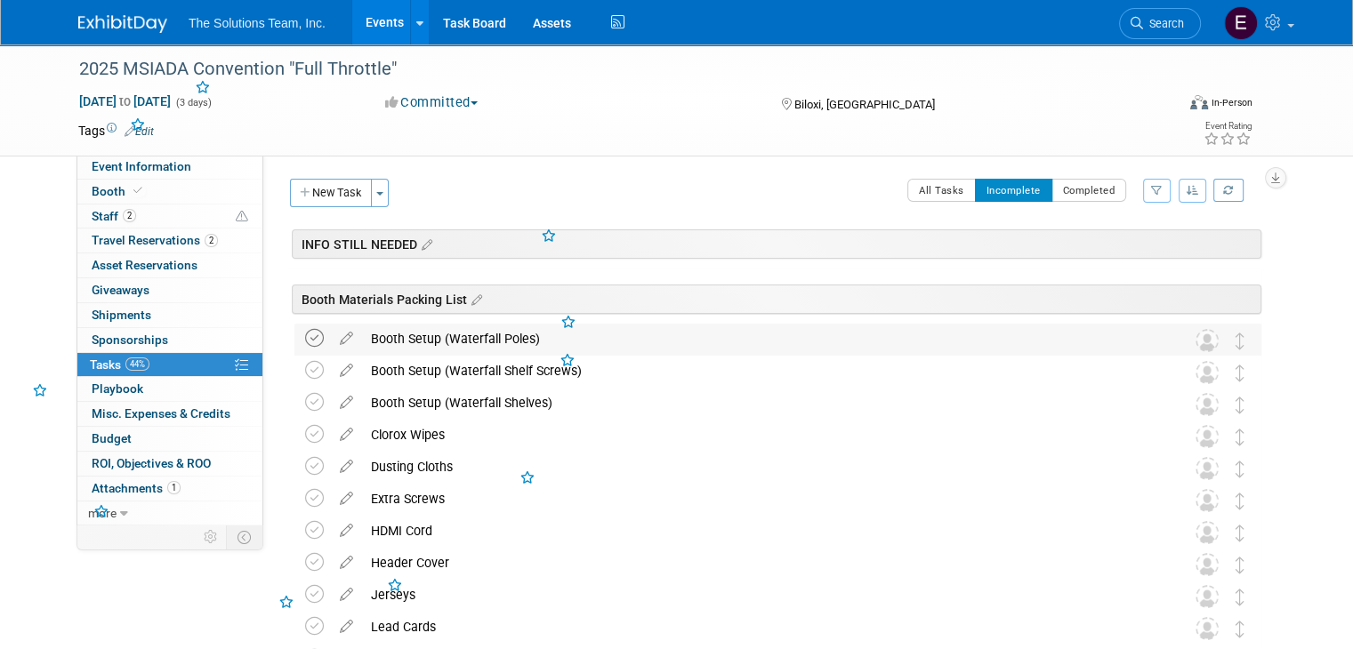
click at [305, 334] on icon at bounding box center [314, 338] width 19 height 19
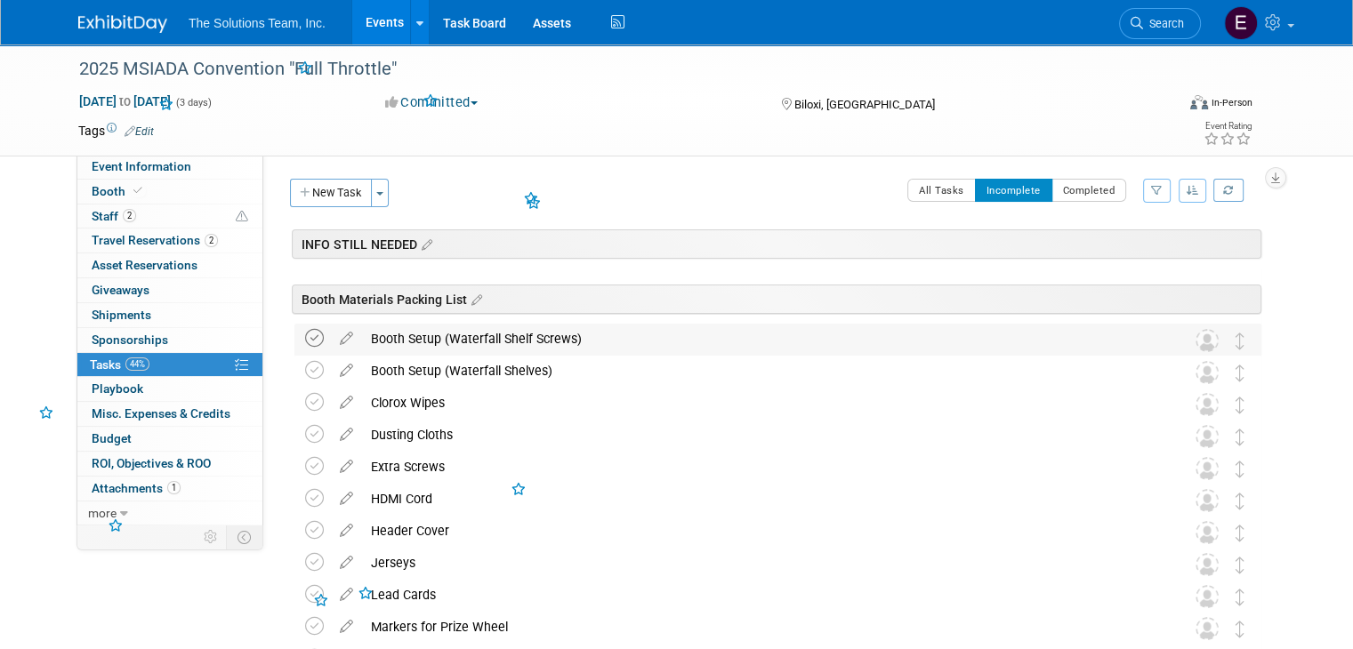
click at [305, 333] on icon at bounding box center [314, 338] width 19 height 19
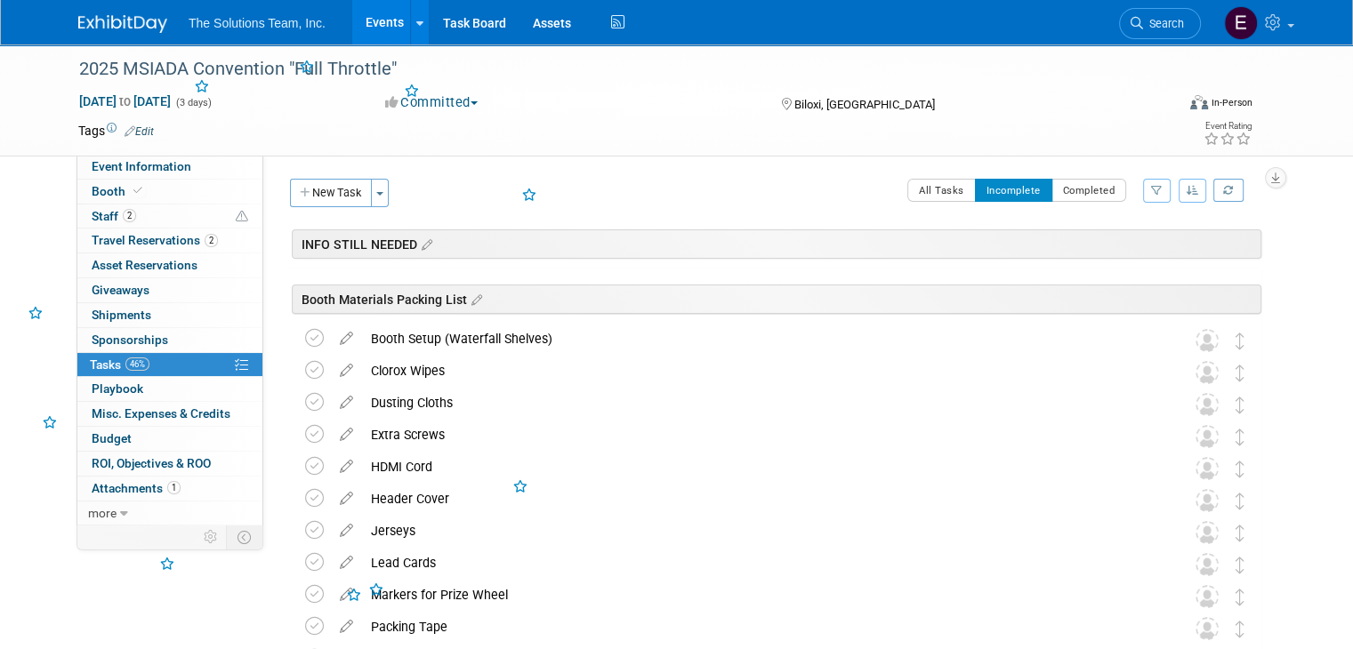
click at [305, 333] on icon at bounding box center [314, 338] width 19 height 19
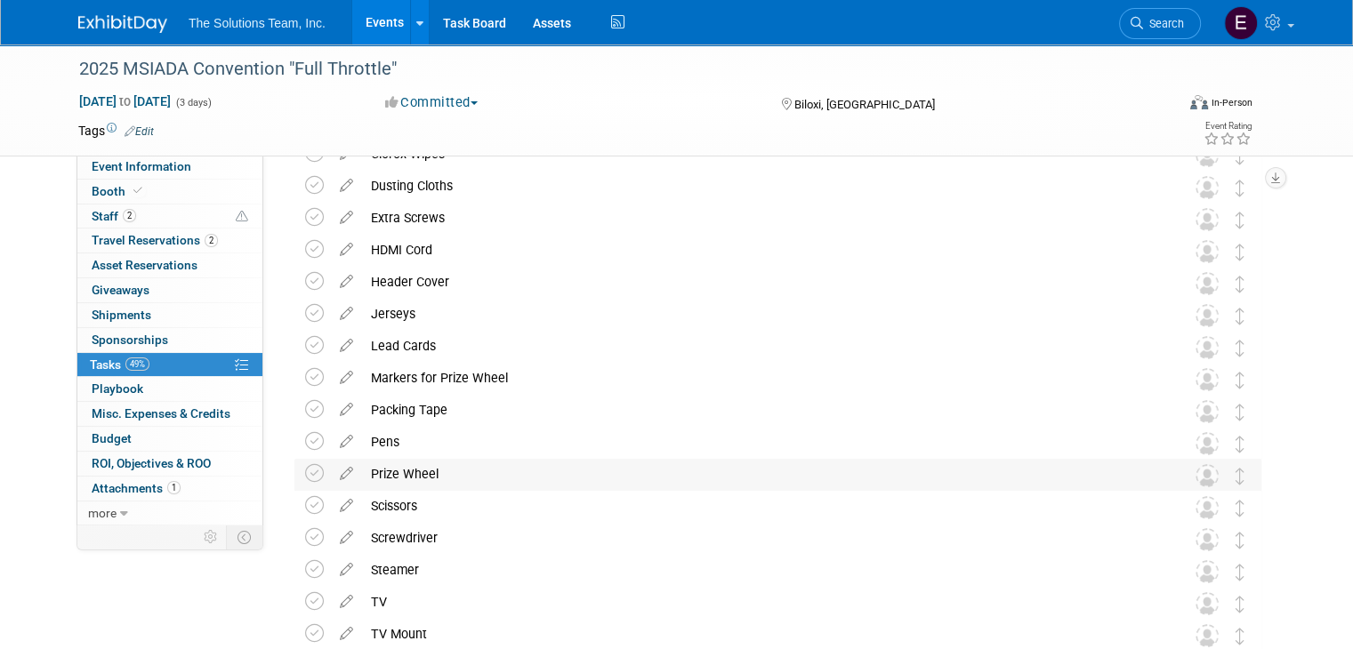
scroll to position [178, 0]
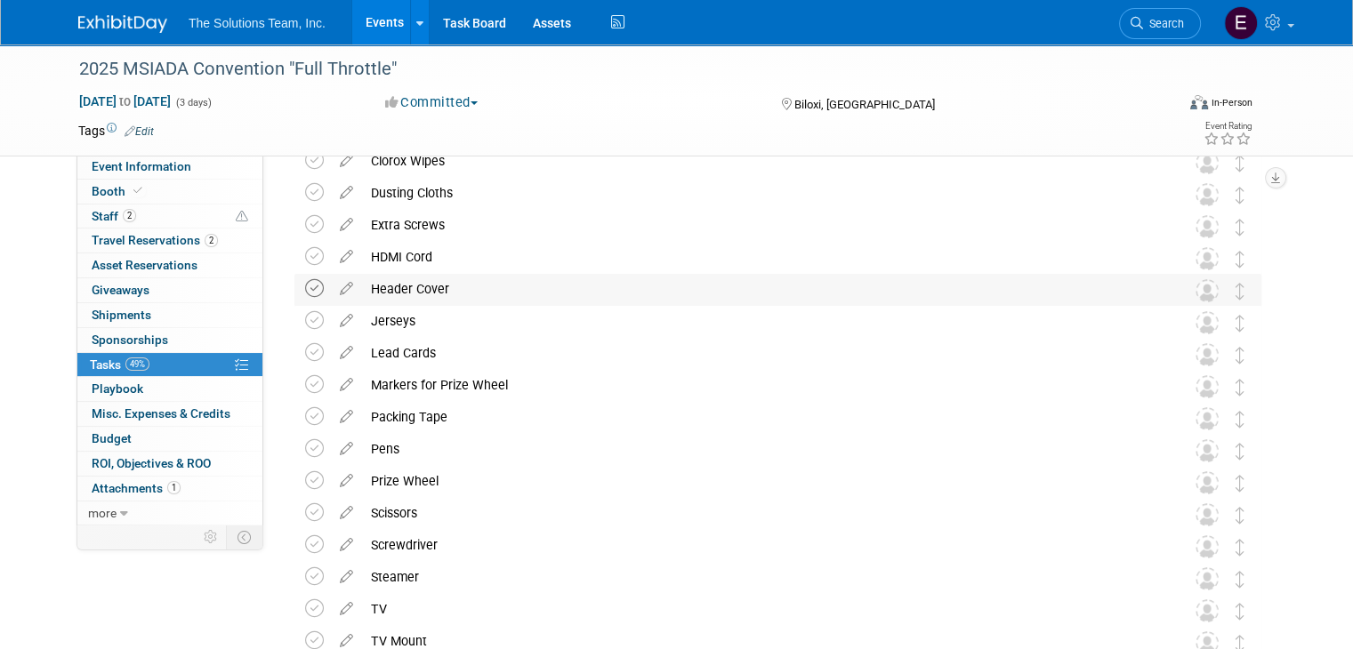
click at [305, 292] on icon at bounding box center [314, 288] width 19 height 19
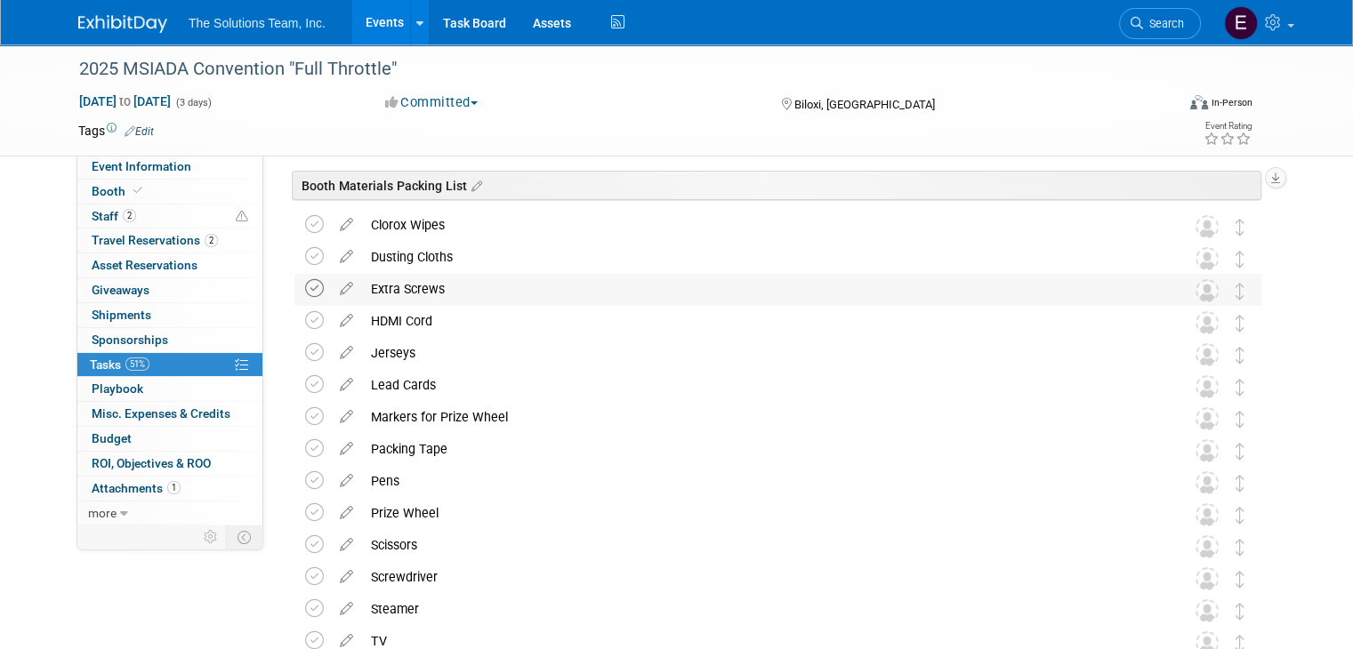
scroll to position [0, 0]
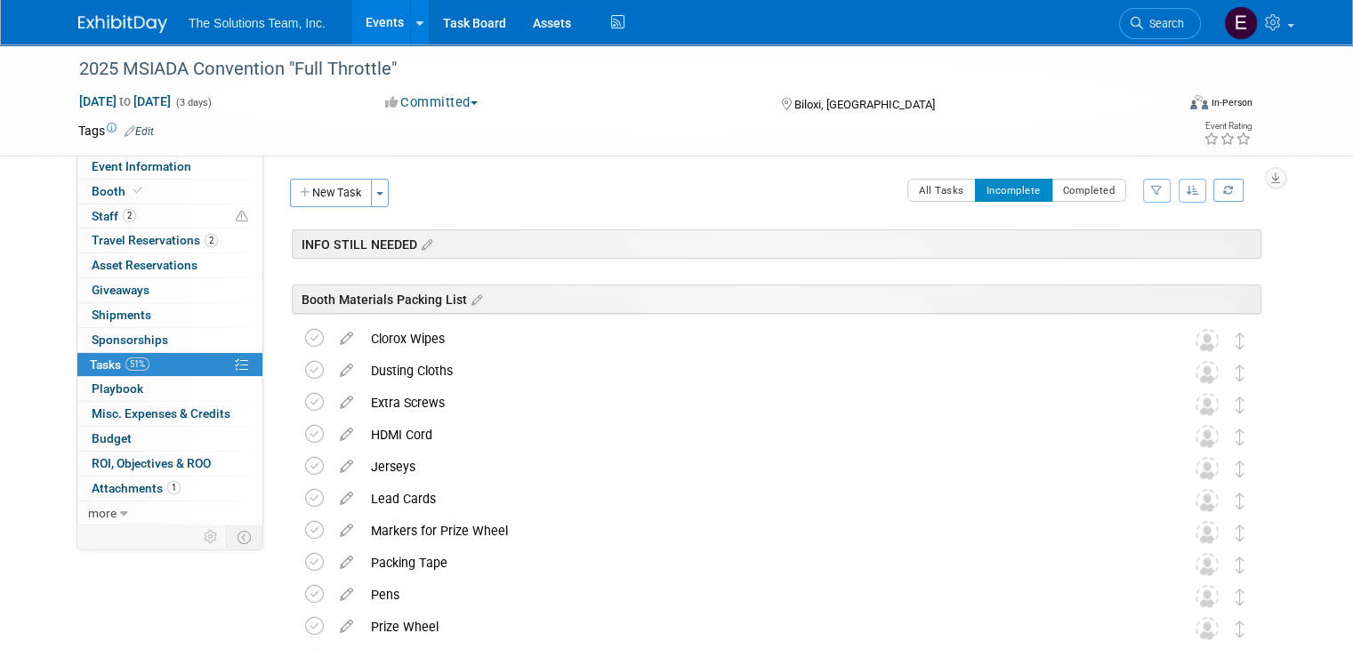
click at [363, 32] on link "Events" at bounding box center [384, 22] width 65 height 44
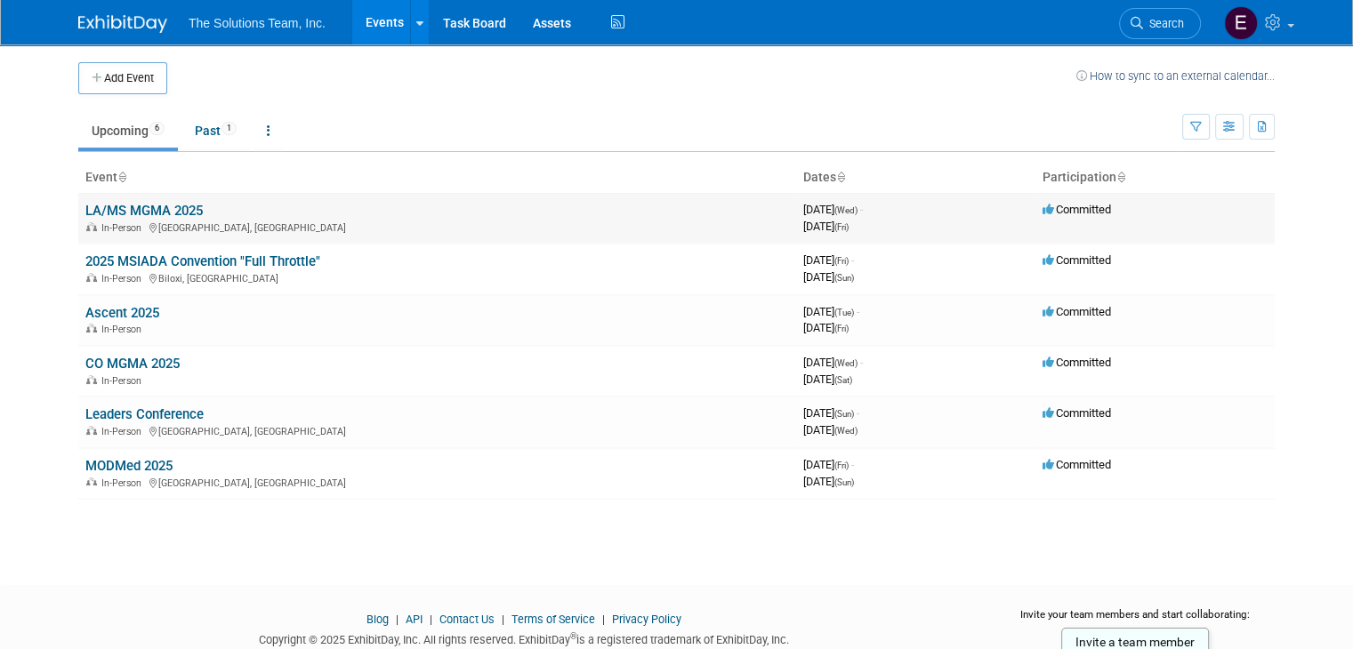
click at [160, 206] on link "LA/MS MGMA 2025" at bounding box center [143, 211] width 117 height 16
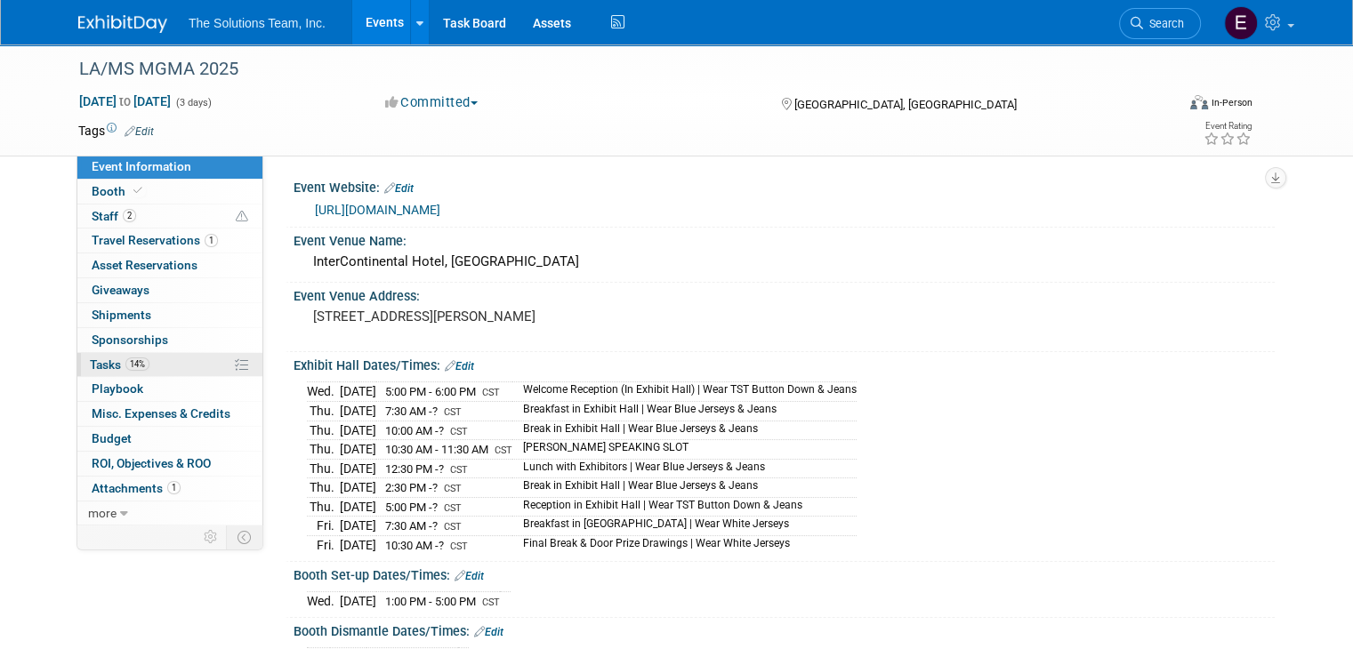
click at [157, 366] on link "14% Tasks 14%" at bounding box center [169, 365] width 185 height 24
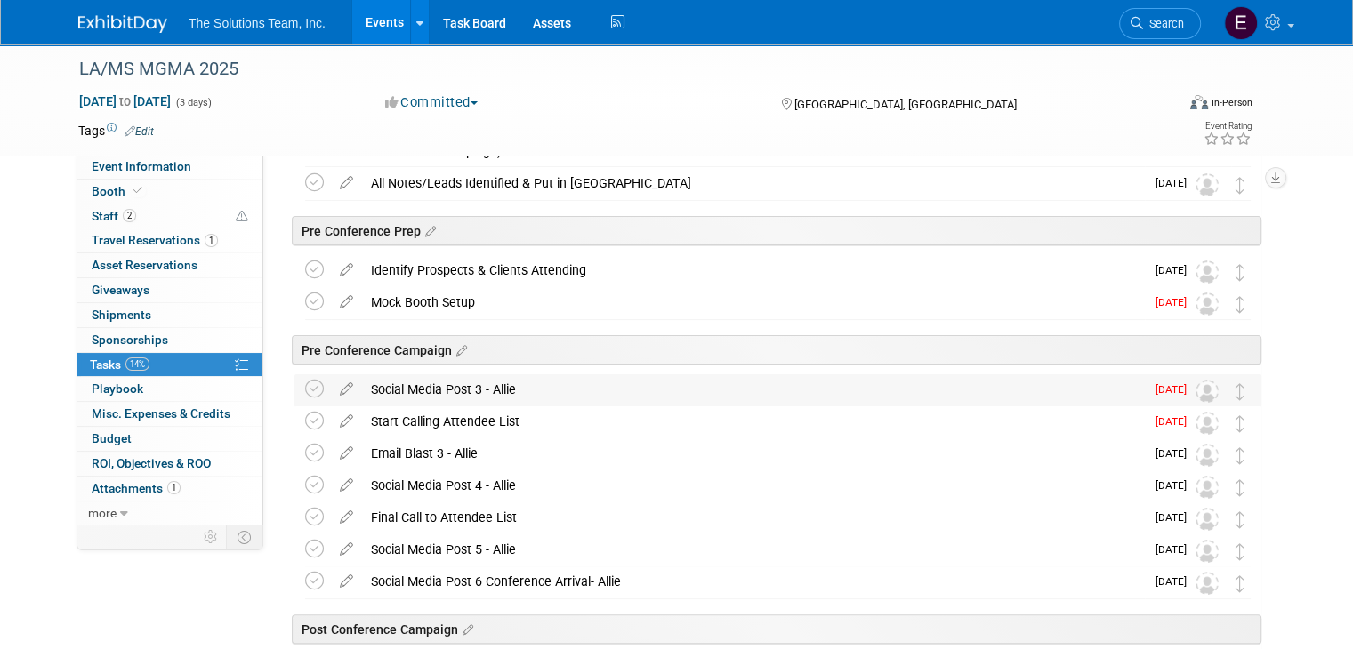
scroll to position [356, 0]
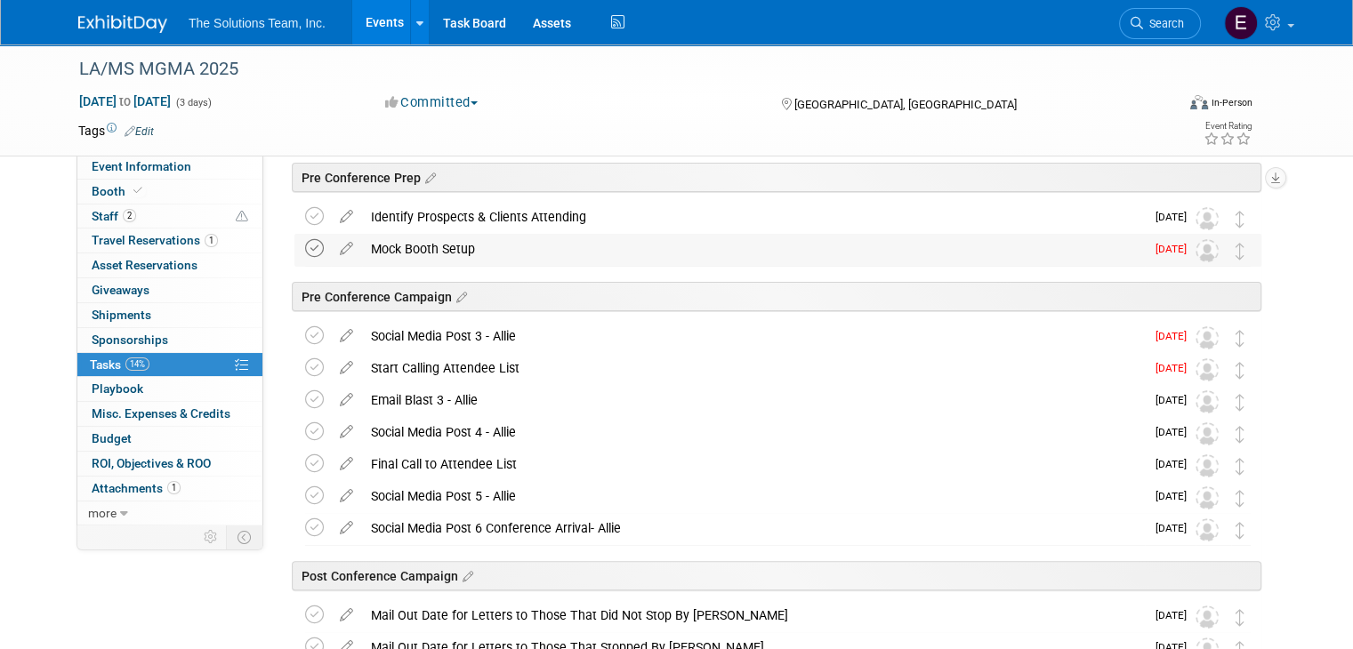
click at [305, 242] on icon at bounding box center [314, 248] width 19 height 19
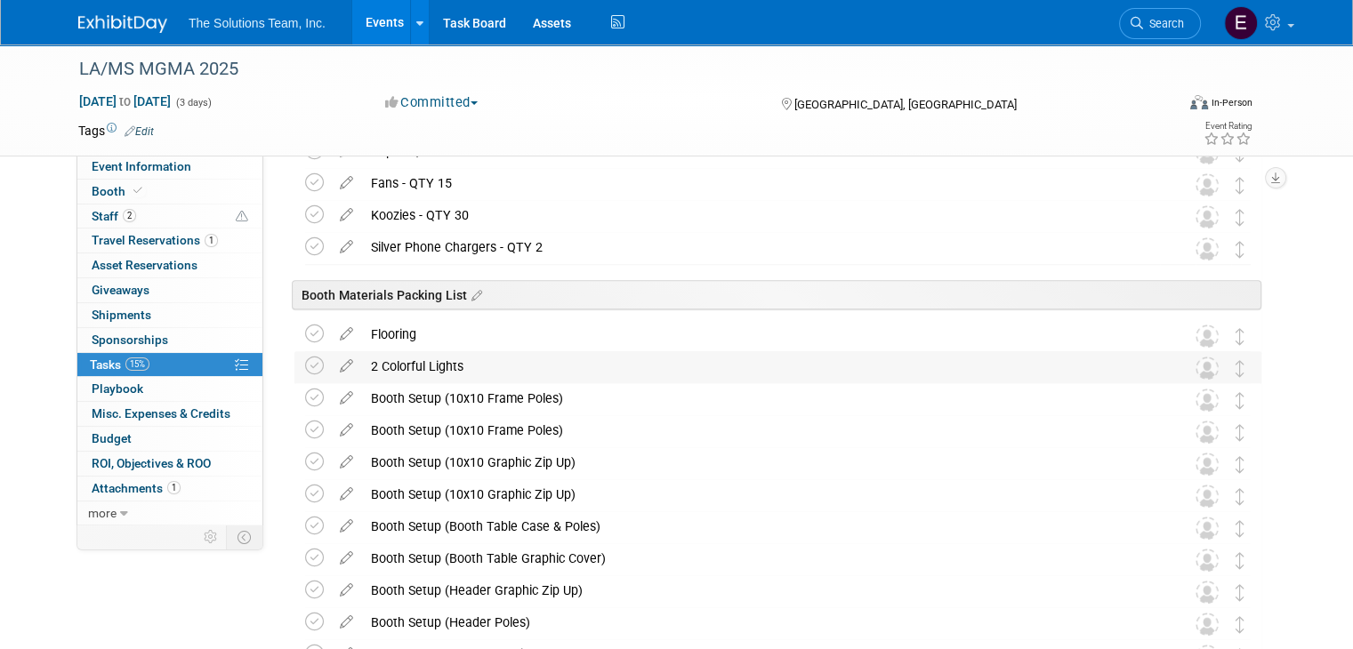
scroll to position [1156, 0]
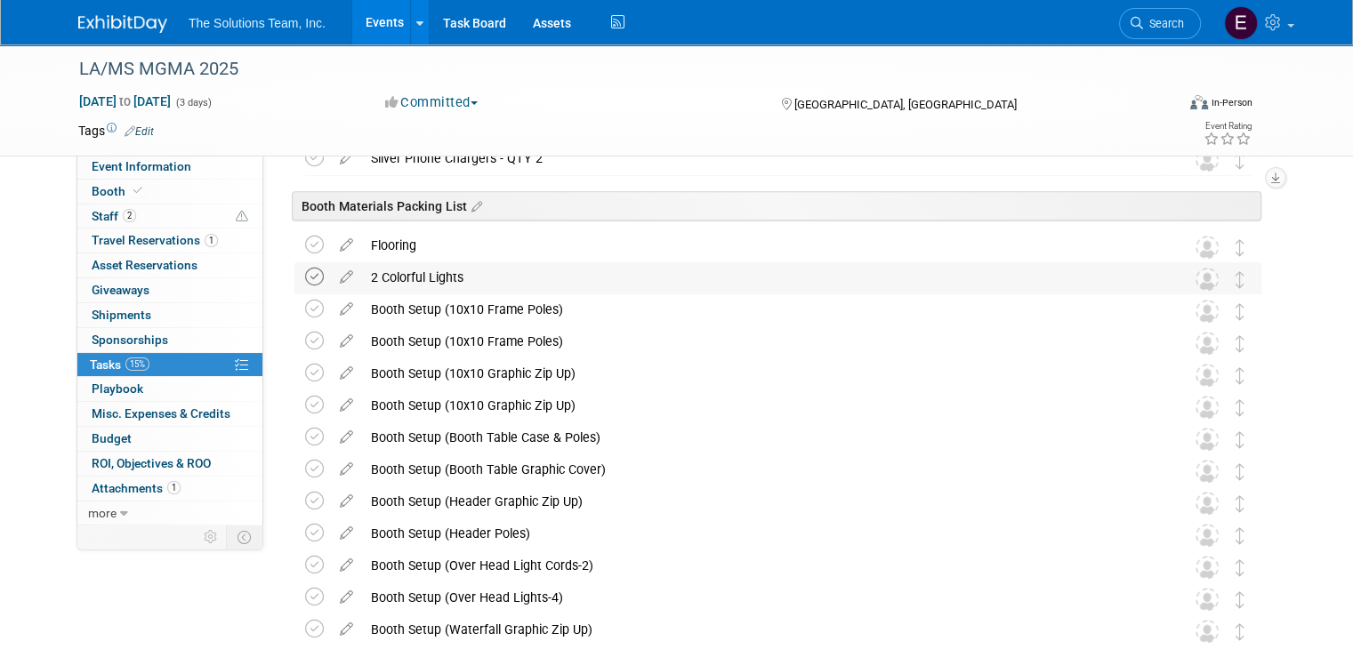
click at [305, 284] on icon at bounding box center [314, 277] width 19 height 19
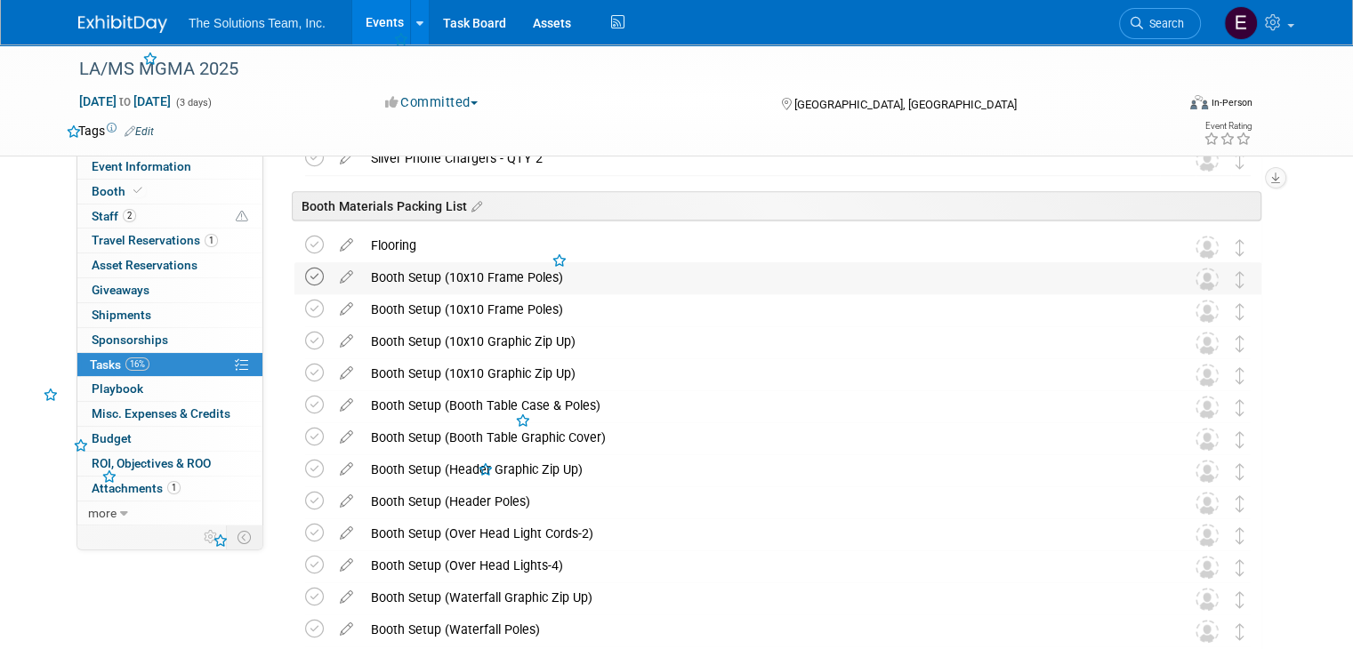
click at [305, 284] on icon at bounding box center [314, 277] width 19 height 19
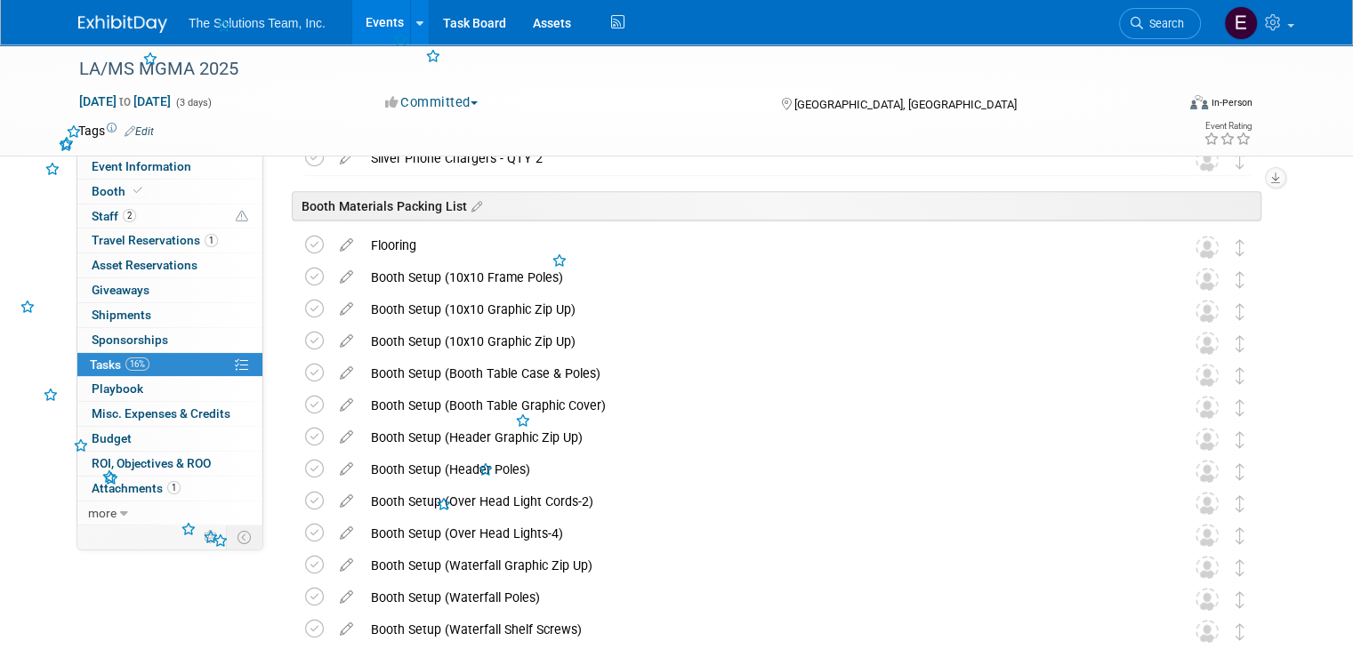
click at [293, 284] on div "LA/MS MGMA 2025 New Orleans, LA Aug 20, 2025 to Aug 22, 2025 (Going) Conference…" at bounding box center [773, 291] width 976 height 2358
click at [305, 284] on icon at bounding box center [314, 277] width 19 height 19
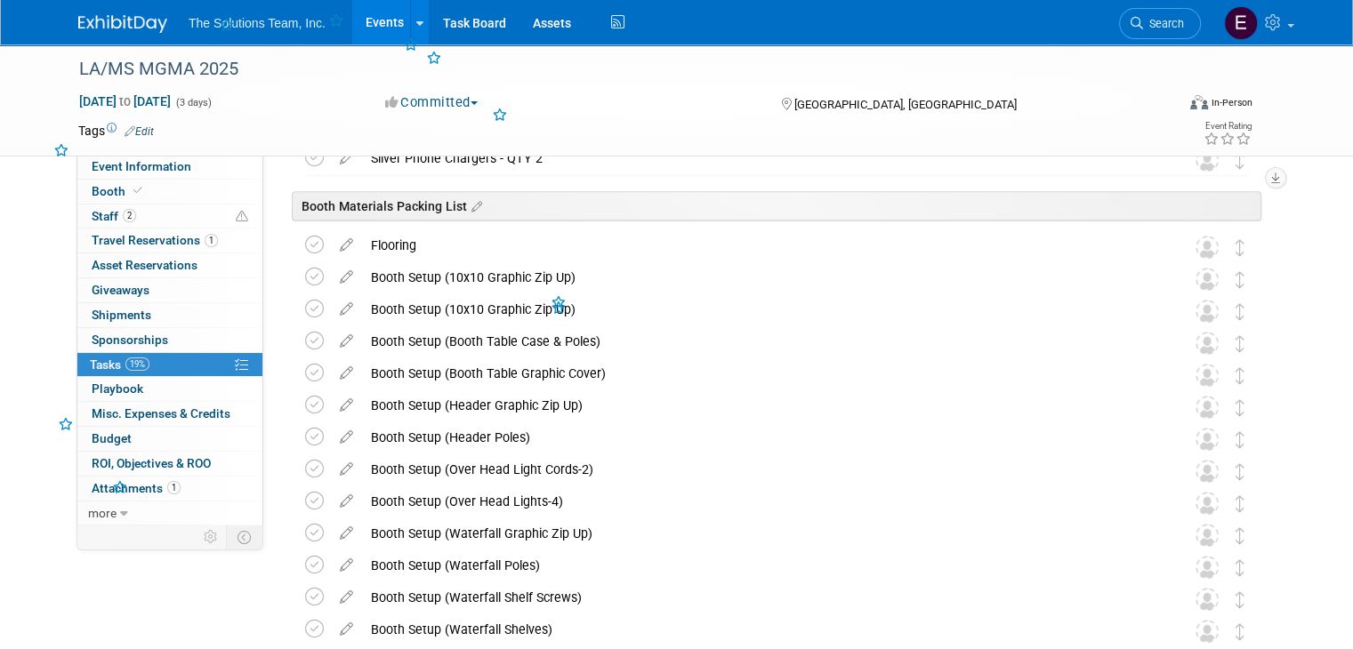
click at [305, 284] on icon at bounding box center [314, 277] width 19 height 19
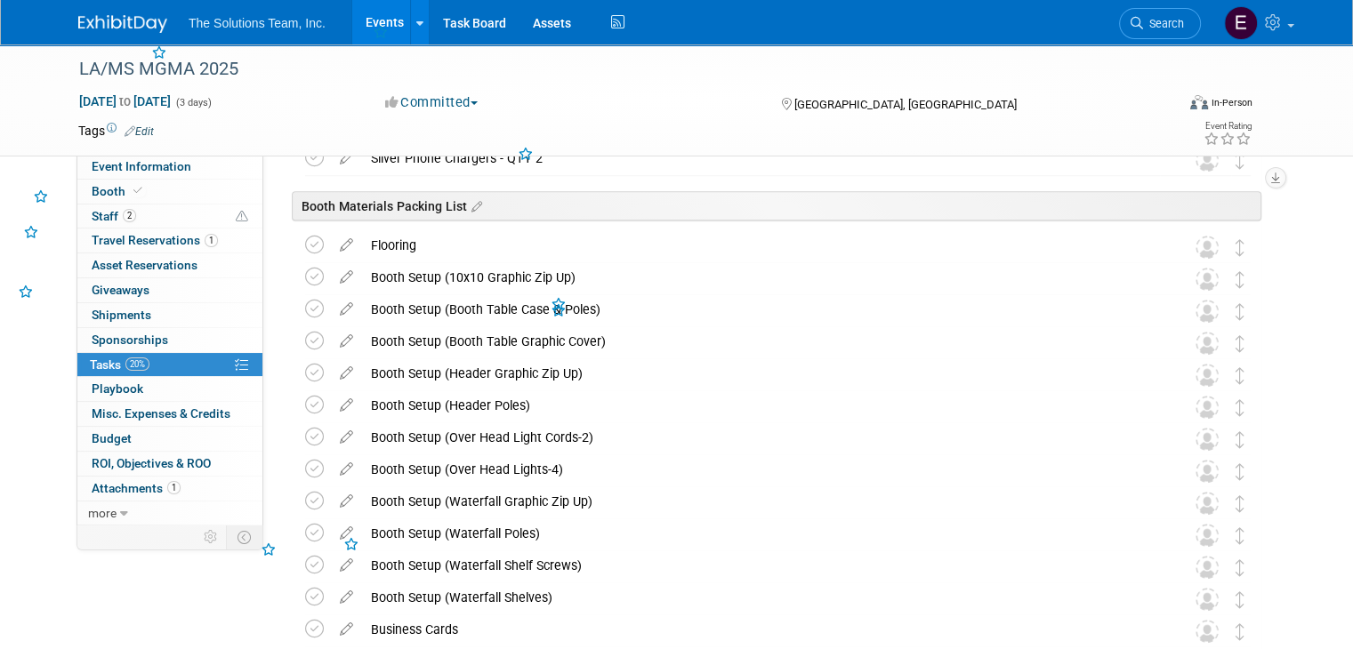
click at [305, 284] on icon at bounding box center [314, 277] width 19 height 19
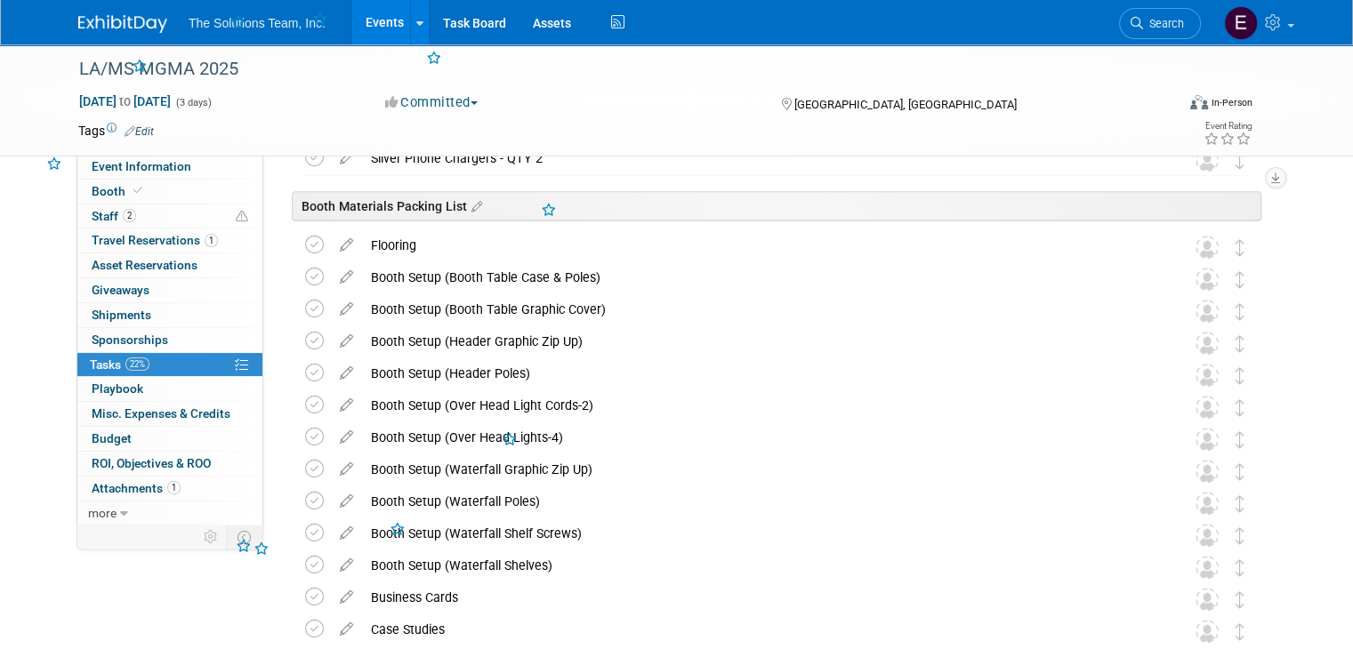
click at [305, 284] on icon at bounding box center [314, 277] width 19 height 19
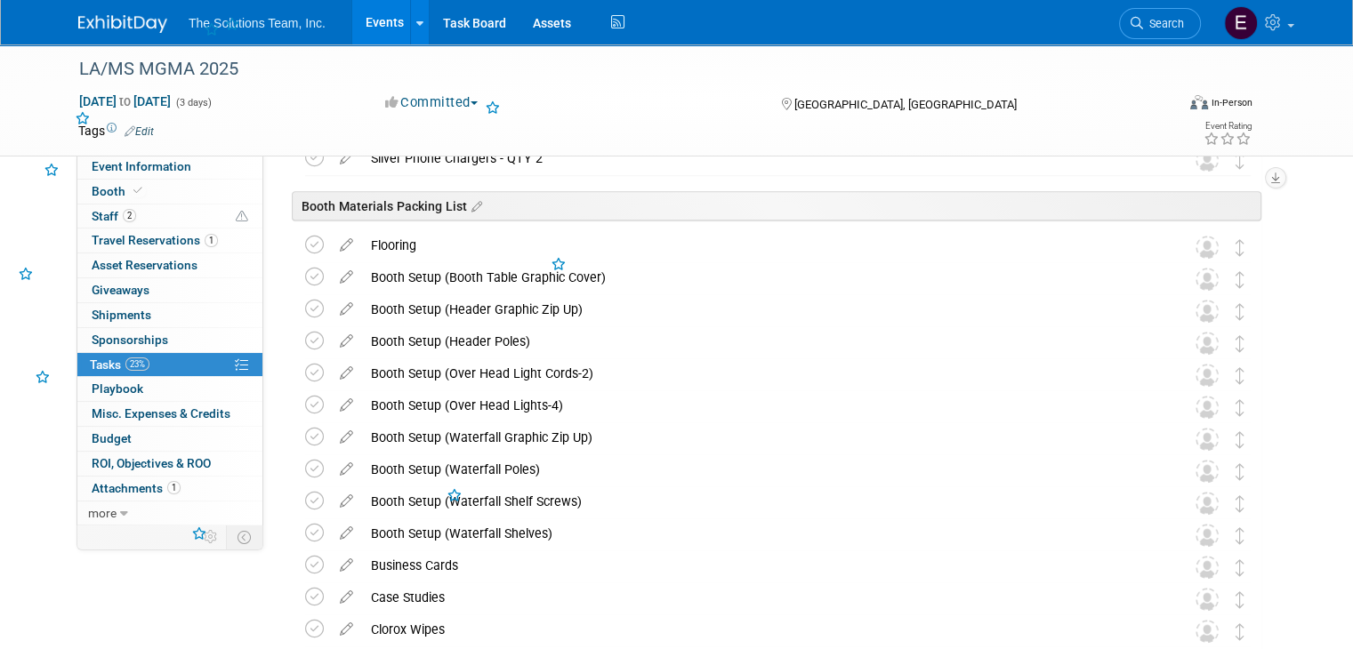
click at [305, 284] on icon at bounding box center [314, 277] width 19 height 19
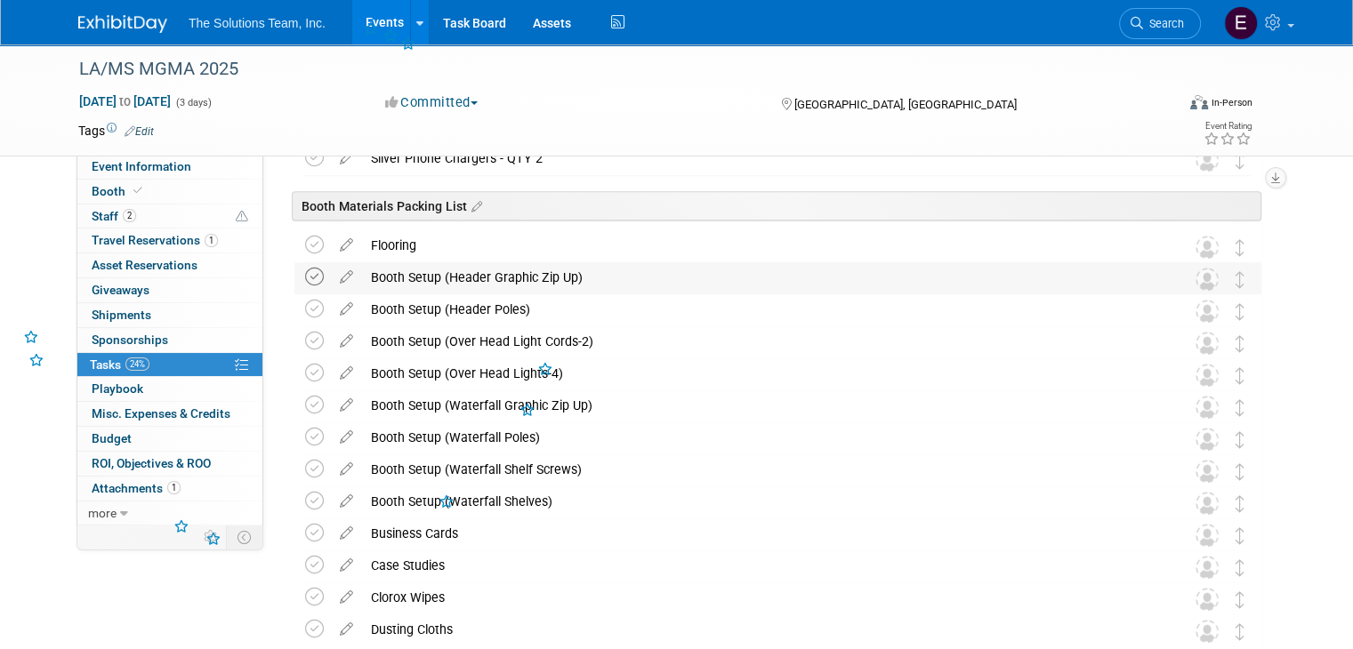
click at [305, 283] on icon at bounding box center [314, 277] width 19 height 19
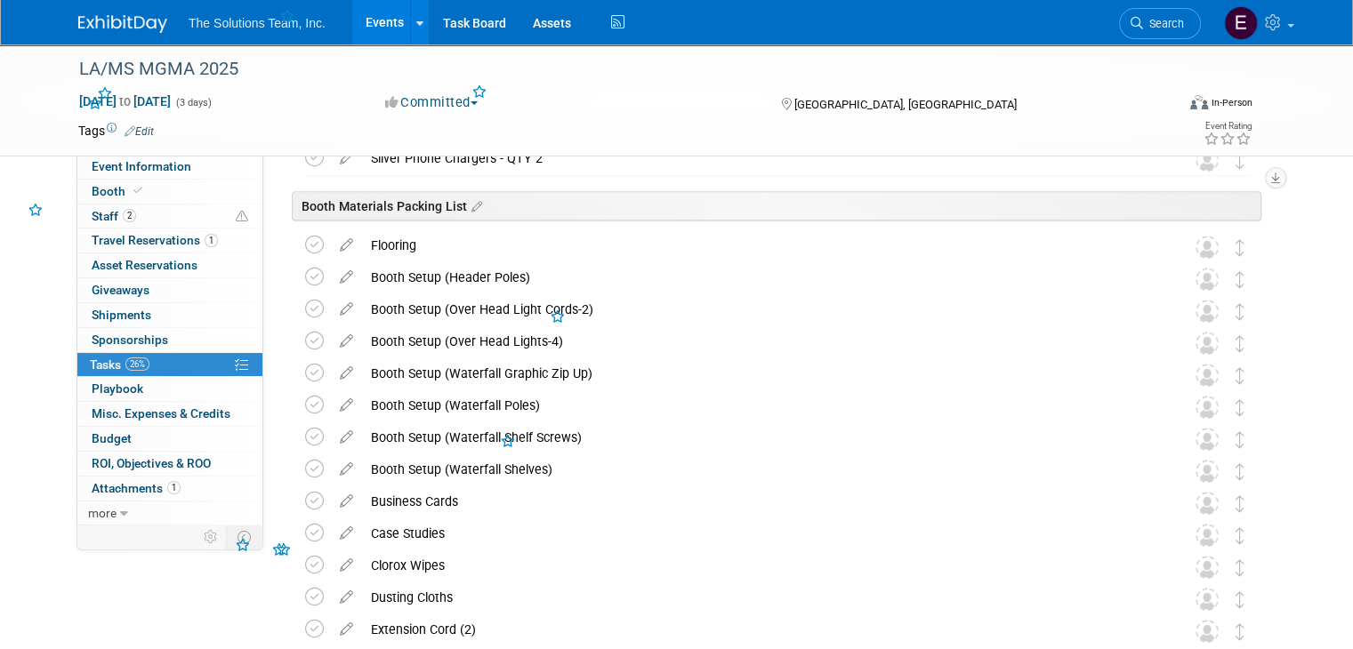
click at [305, 283] on icon at bounding box center [314, 277] width 19 height 19
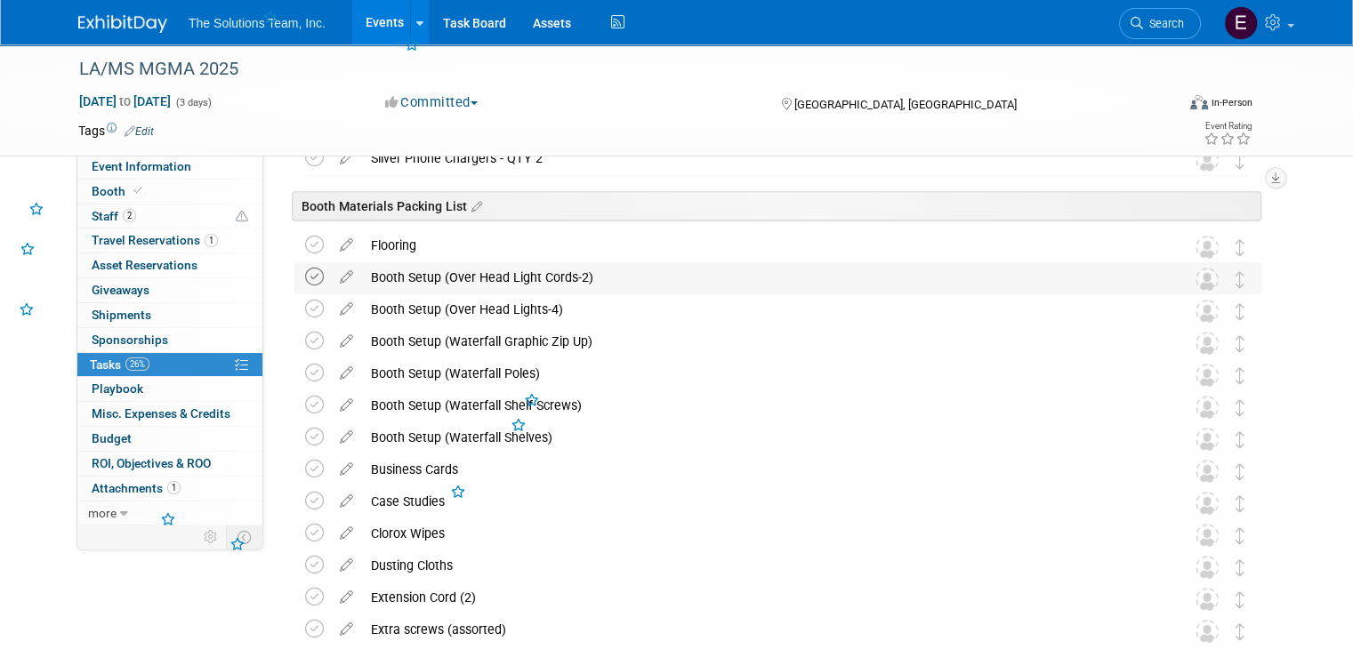
click at [305, 282] on icon at bounding box center [314, 277] width 19 height 19
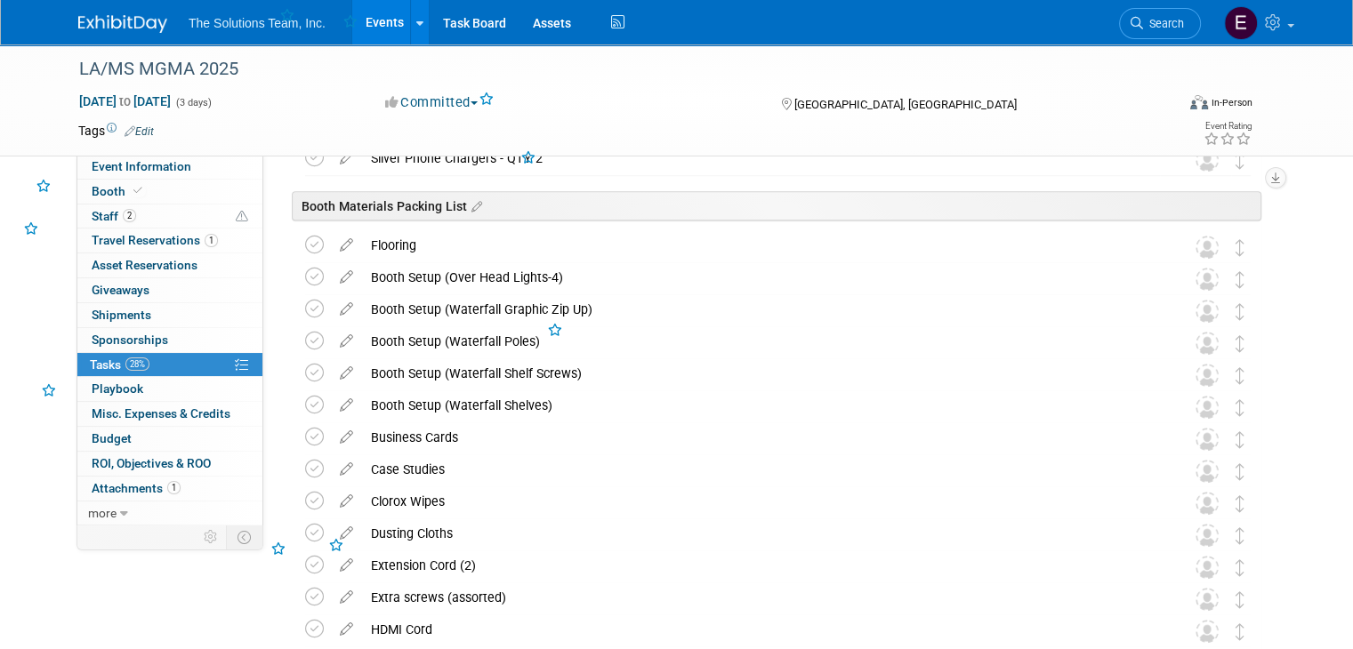
click at [305, 282] on icon at bounding box center [314, 277] width 19 height 19
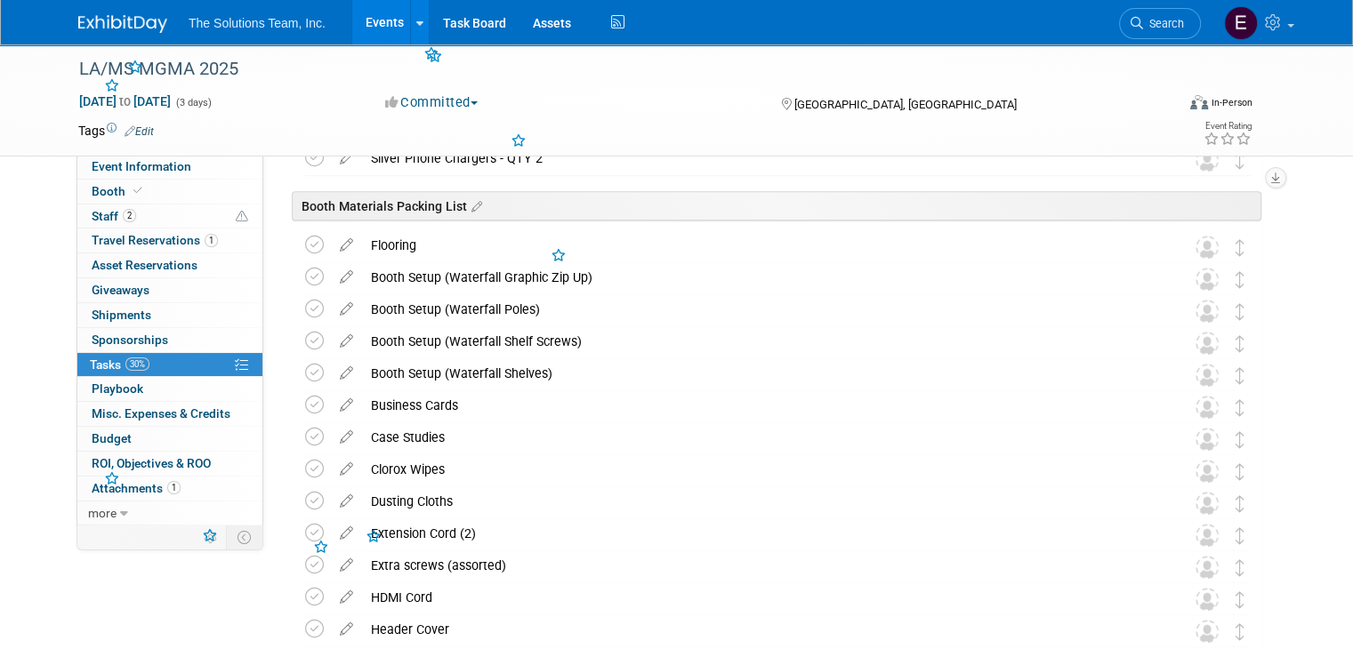
click at [305, 282] on icon at bounding box center [314, 277] width 19 height 19
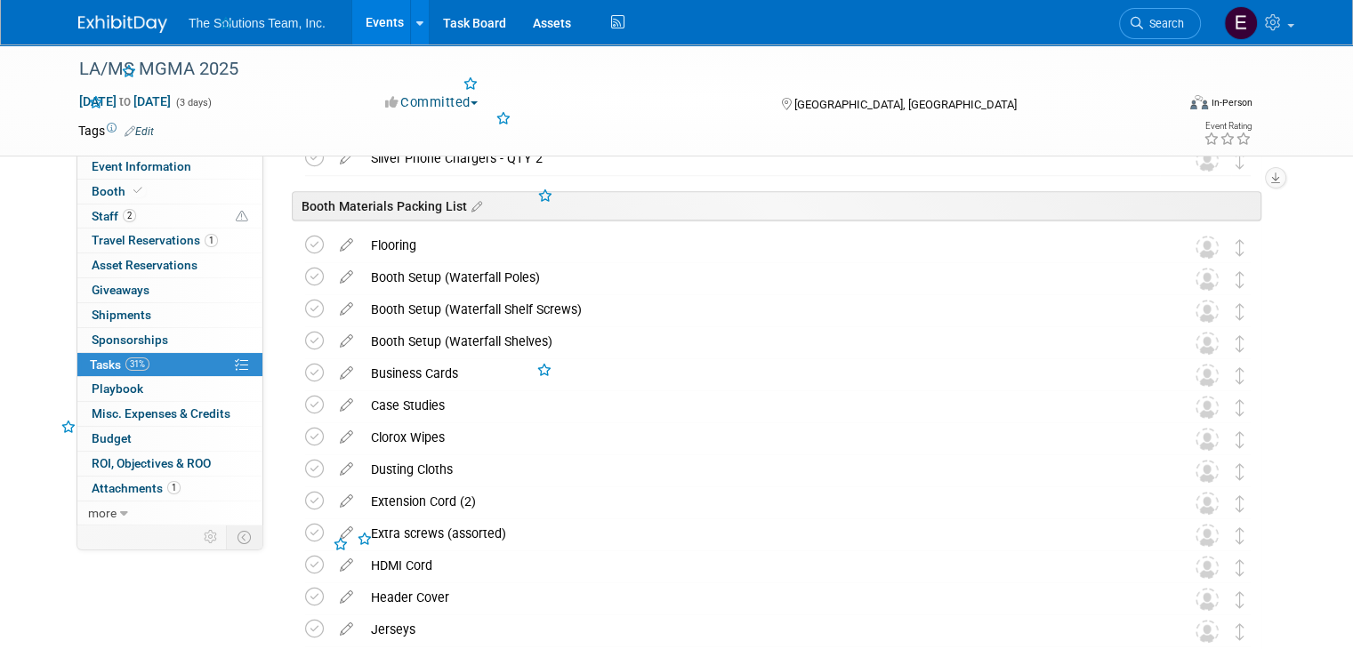
click at [305, 283] on icon at bounding box center [314, 277] width 19 height 19
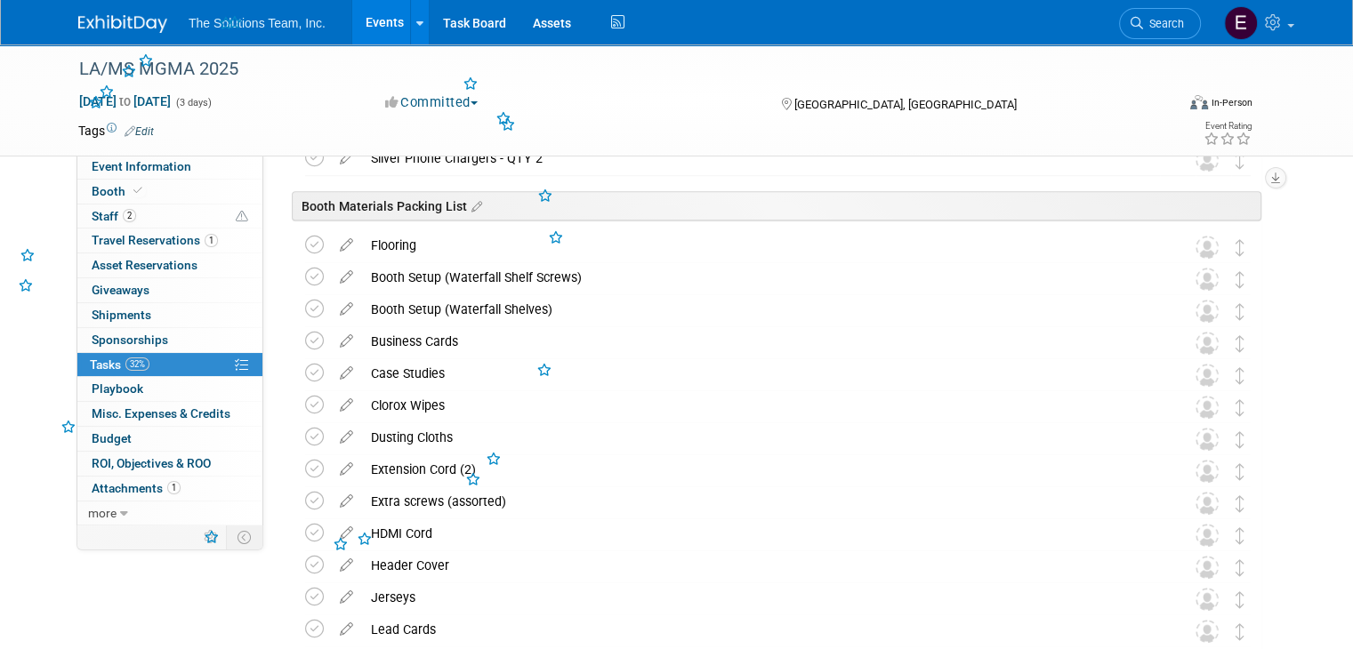
click at [305, 283] on icon at bounding box center [314, 277] width 19 height 19
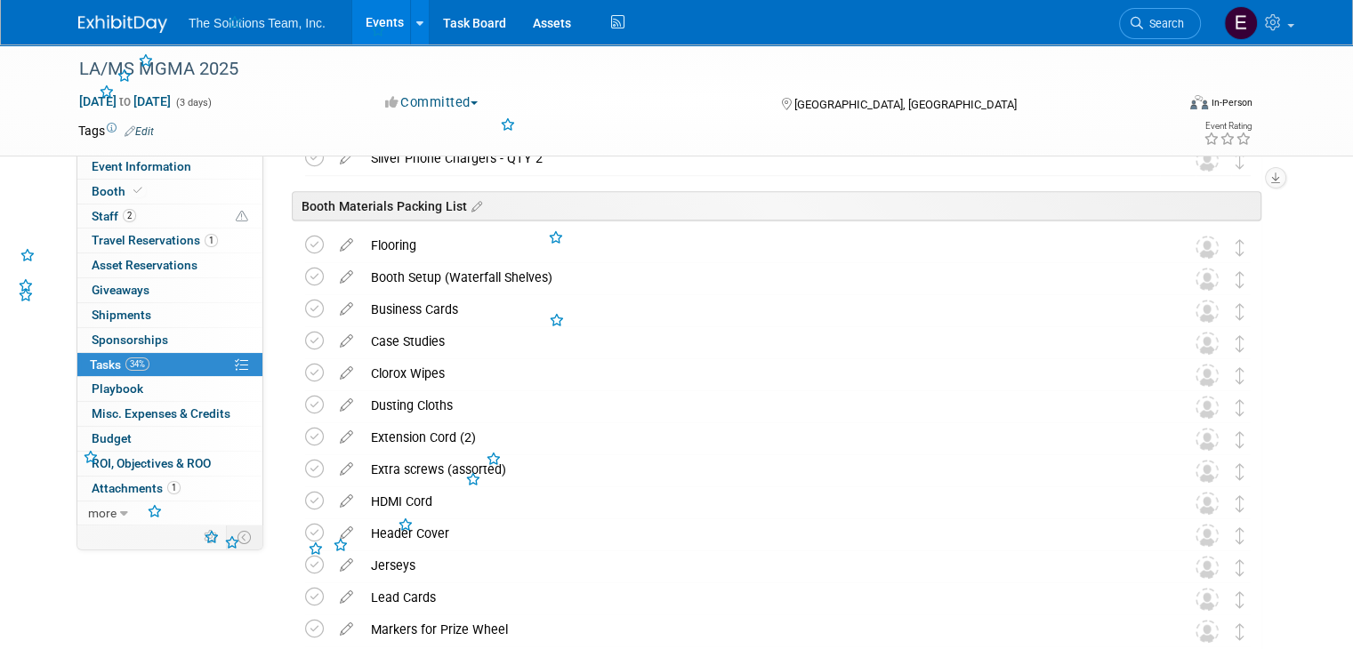
click at [305, 283] on icon at bounding box center [314, 277] width 19 height 19
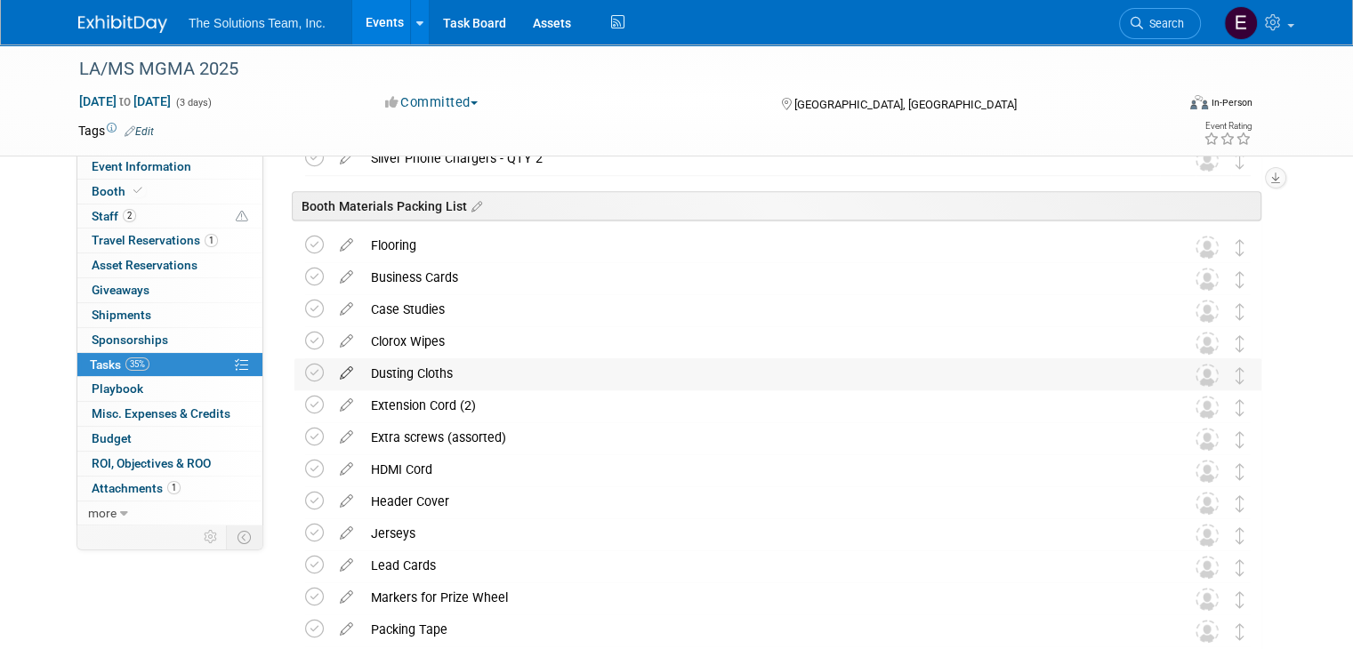
scroll to position [1245, 0]
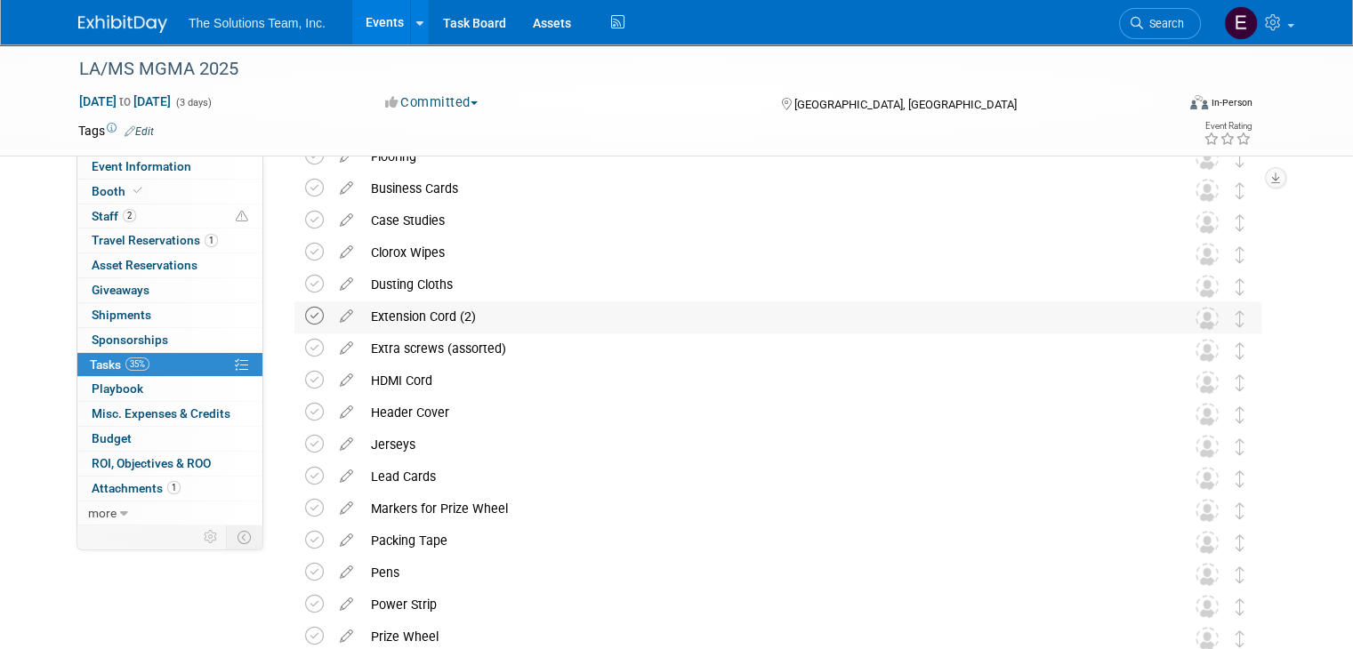
click at [305, 310] on icon at bounding box center [314, 316] width 19 height 19
click at [305, 345] on icon at bounding box center [314, 348] width 19 height 19
click at [305, 350] on icon at bounding box center [314, 348] width 19 height 19
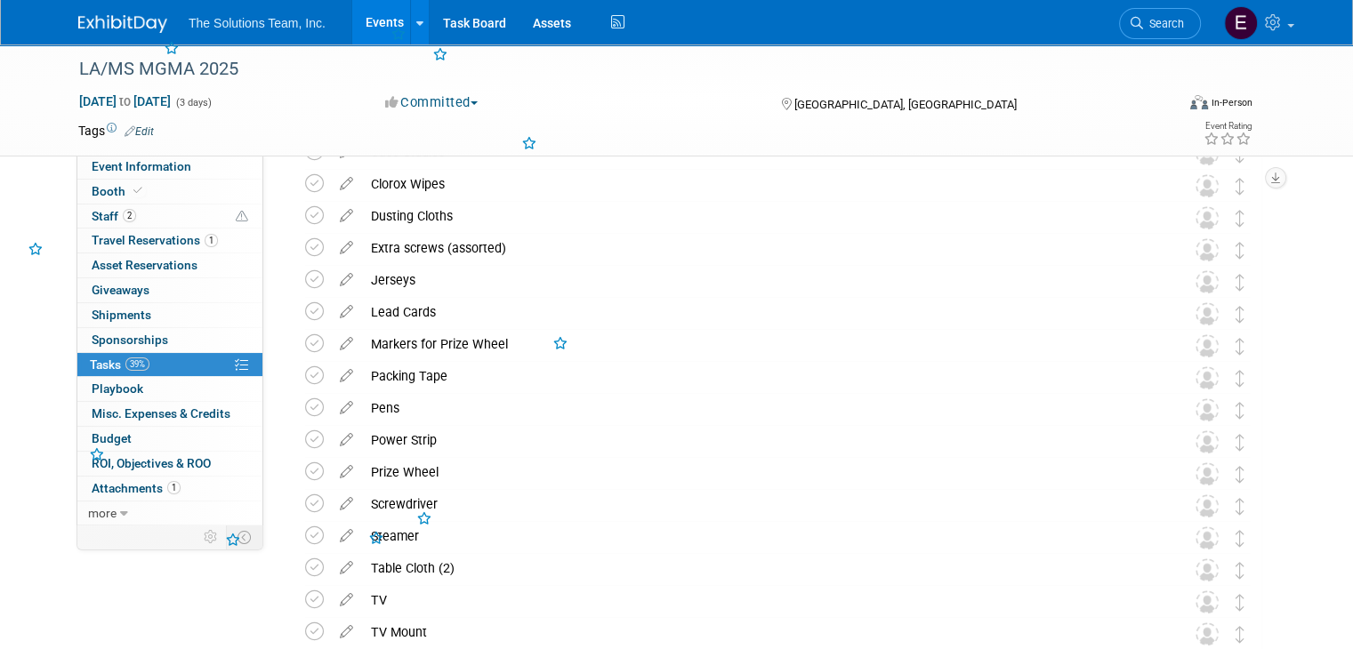
scroll to position [1334, 0]
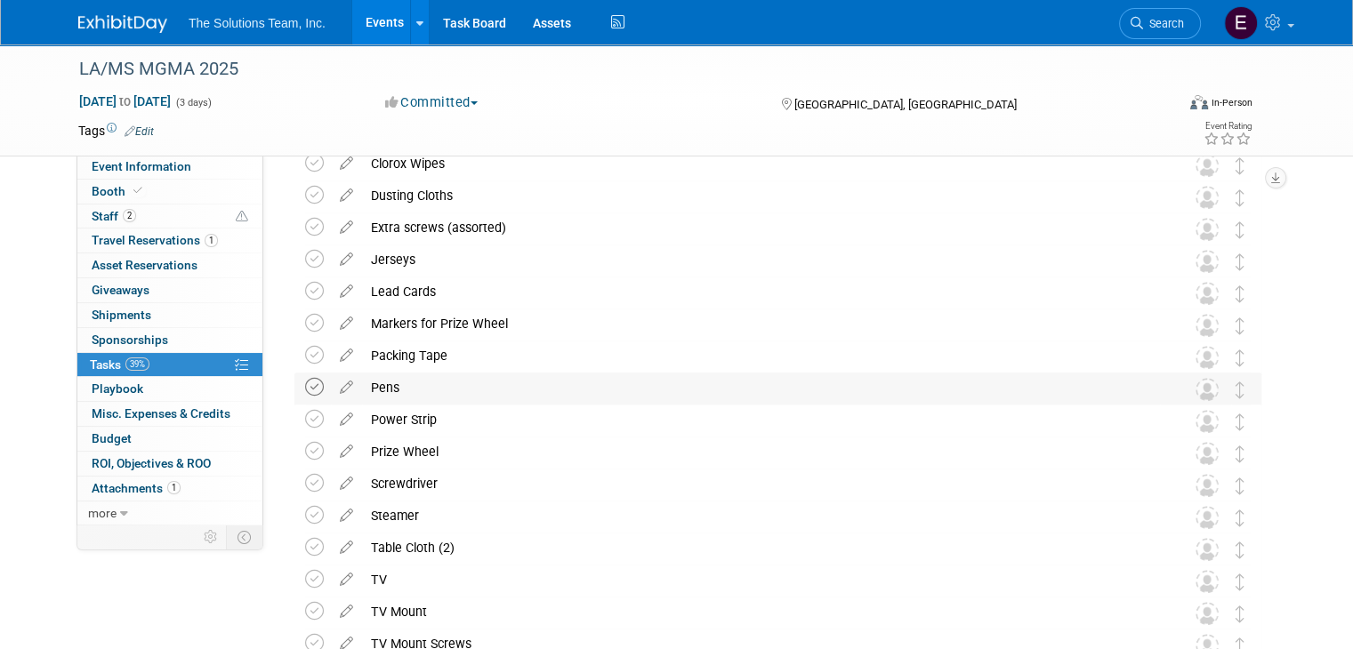
click at [305, 382] on icon at bounding box center [314, 387] width 19 height 19
click at [305, 386] on icon at bounding box center [314, 387] width 19 height 19
click at [305, 322] on icon at bounding box center [314, 323] width 19 height 19
click at [305, 349] on icon at bounding box center [314, 355] width 19 height 19
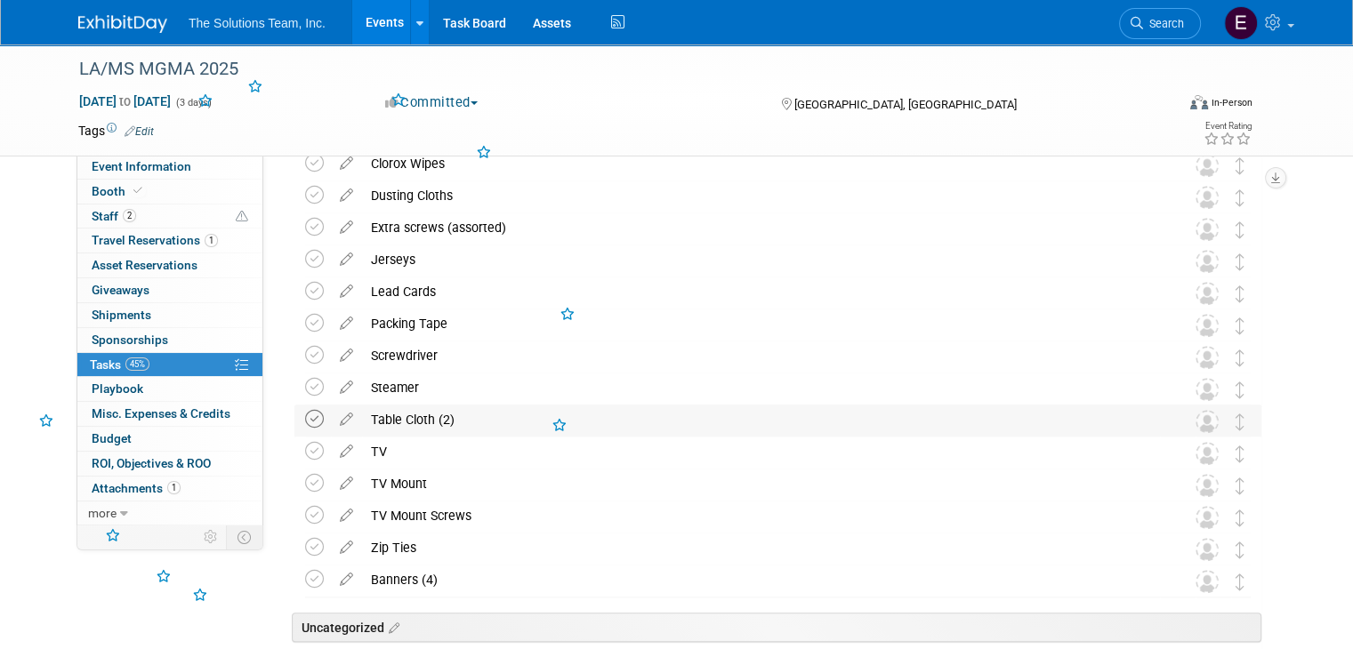
click at [305, 414] on icon at bounding box center [314, 419] width 19 height 19
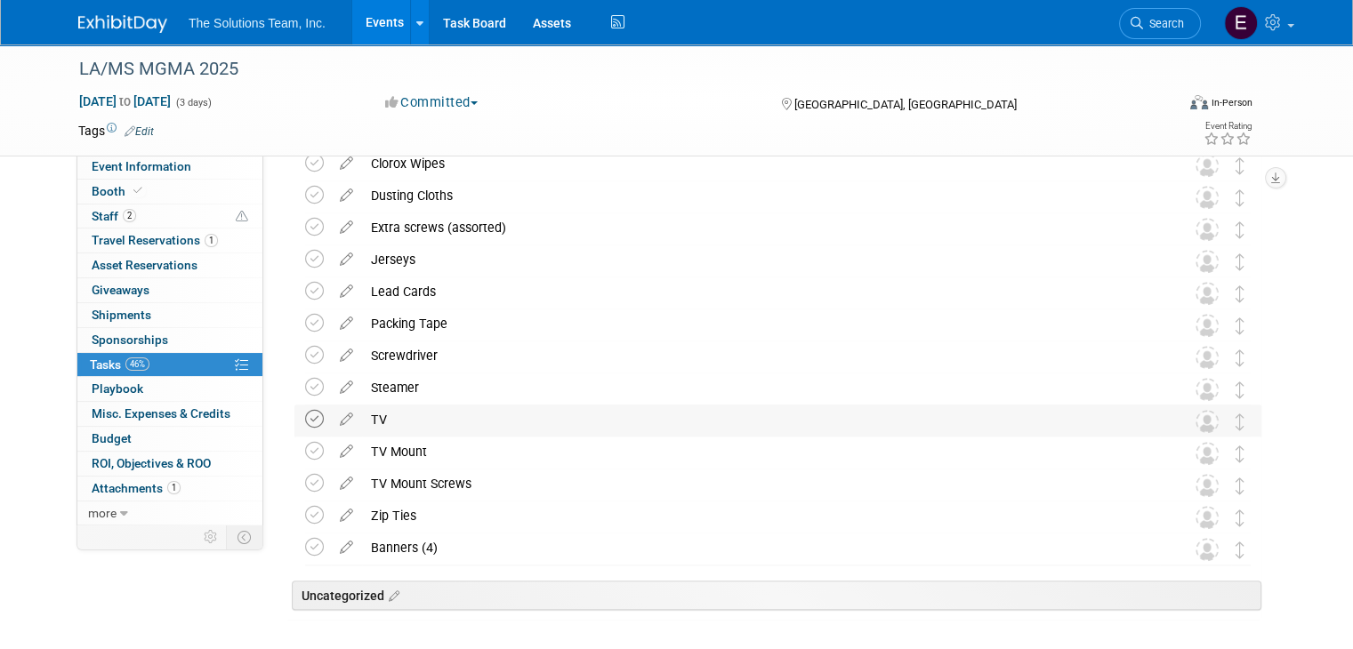
click at [305, 416] on icon at bounding box center [314, 419] width 19 height 19
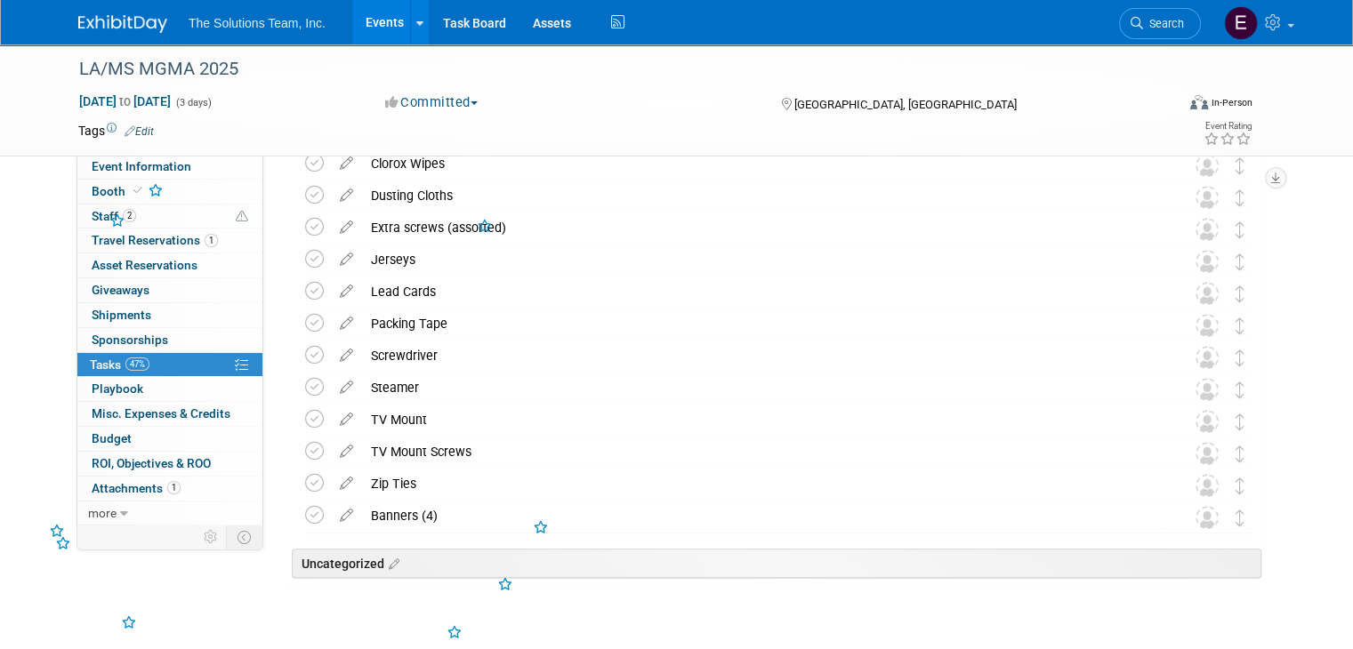
click at [305, 416] on icon at bounding box center [314, 419] width 19 height 19
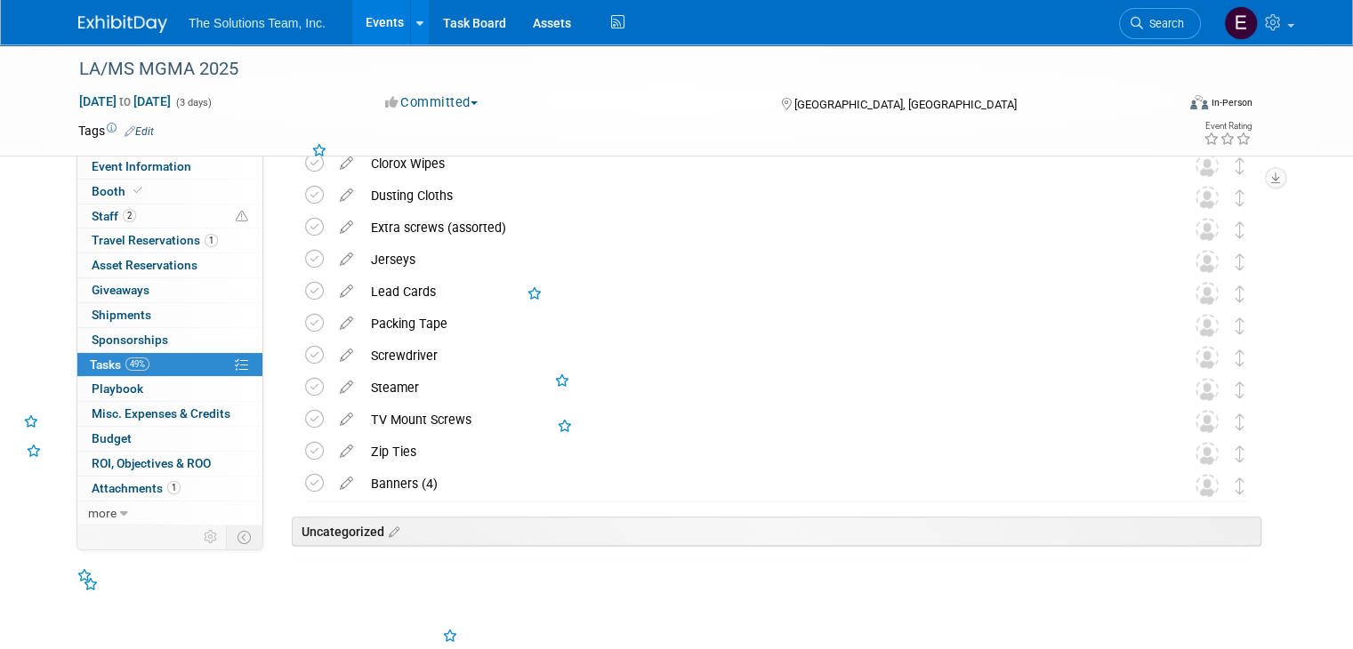
click at [305, 416] on icon at bounding box center [314, 419] width 19 height 19
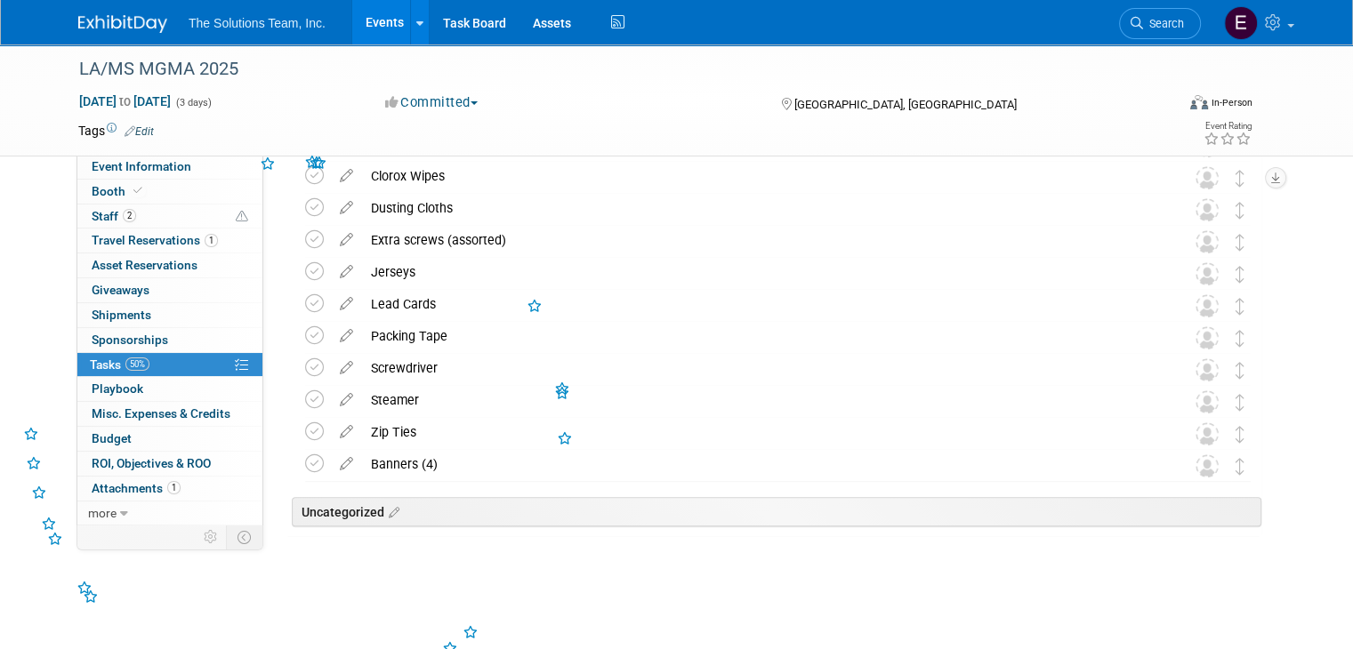
scroll to position [1316, 0]
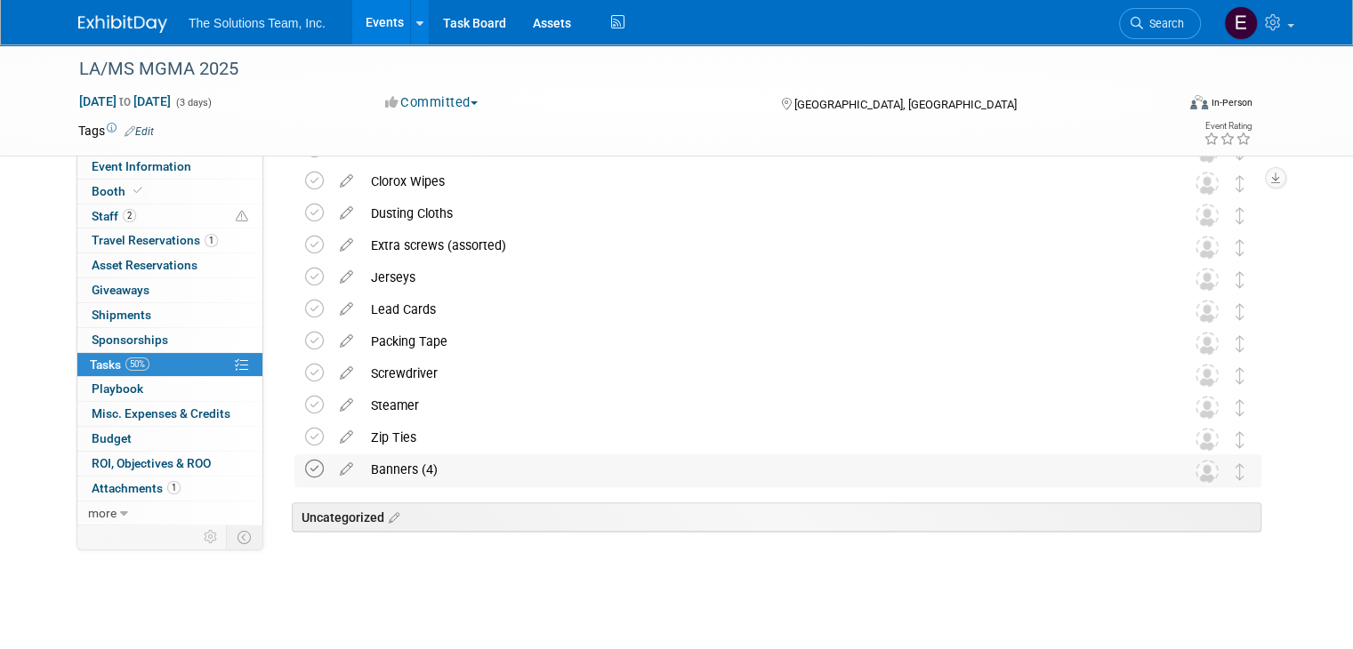
click at [305, 470] on icon at bounding box center [314, 469] width 19 height 19
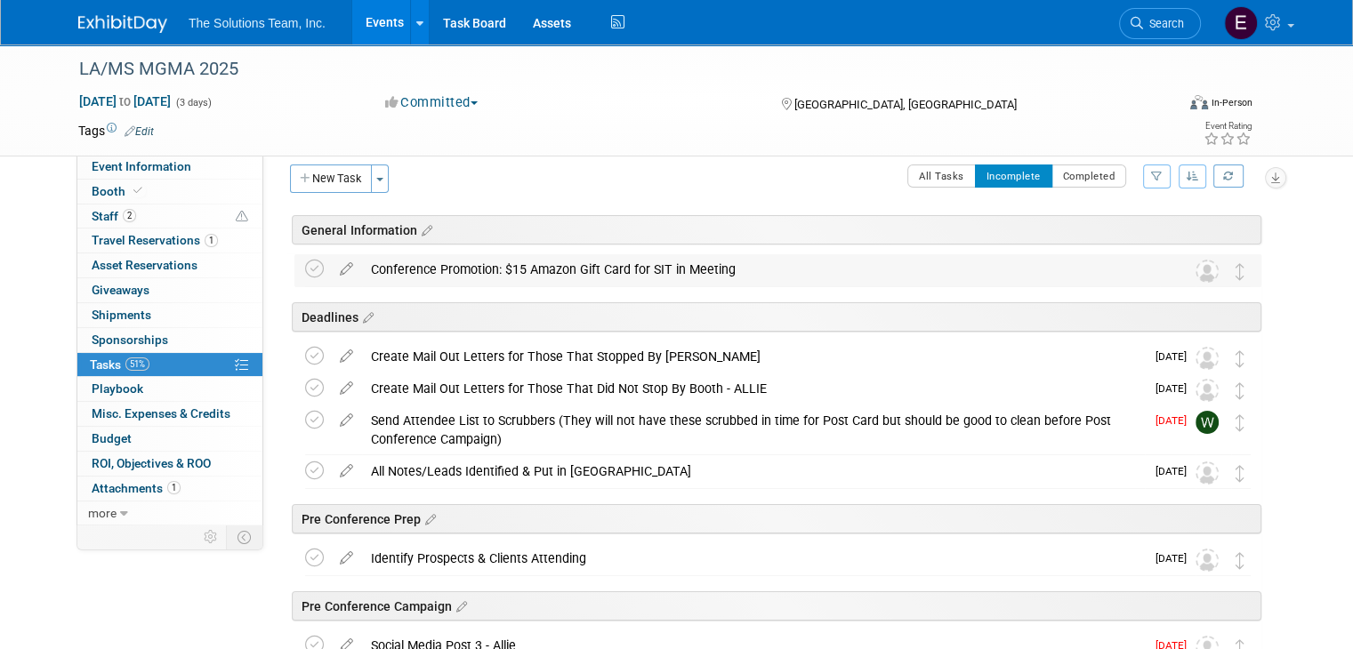
scroll to position [0, 0]
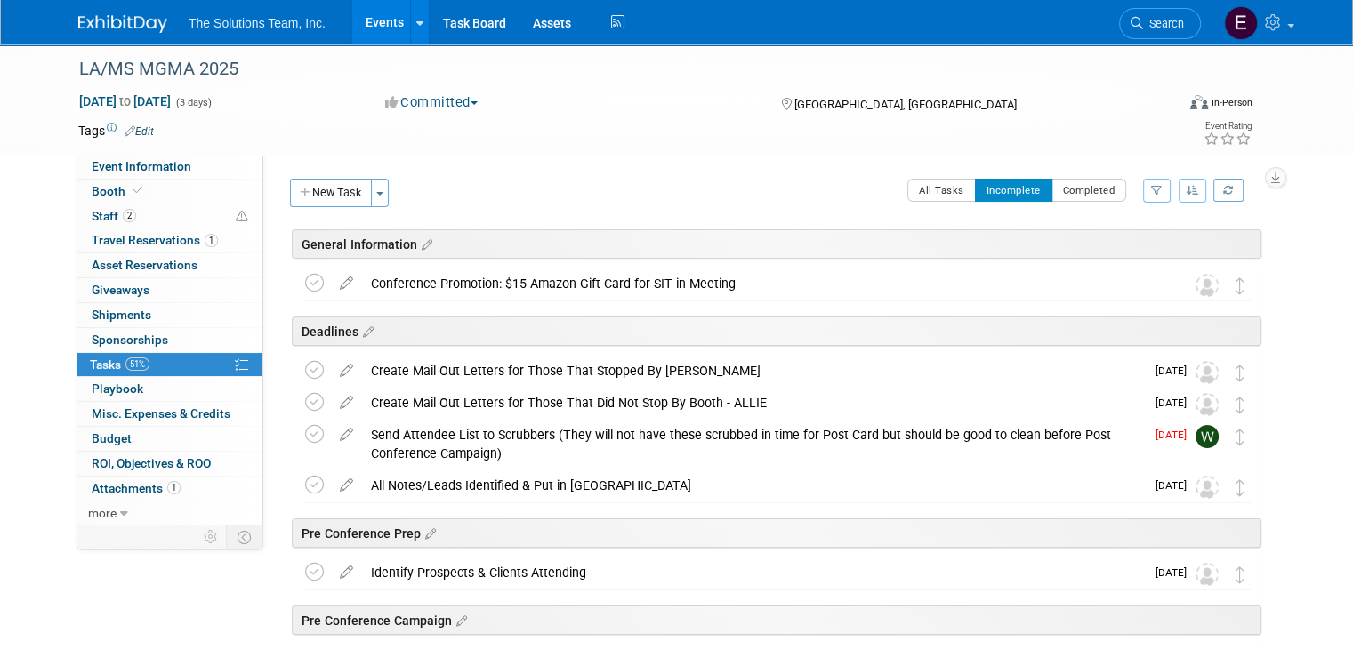
click at [373, 20] on link "Events" at bounding box center [384, 22] width 65 height 44
